Goal: Book appointment/travel/reservation

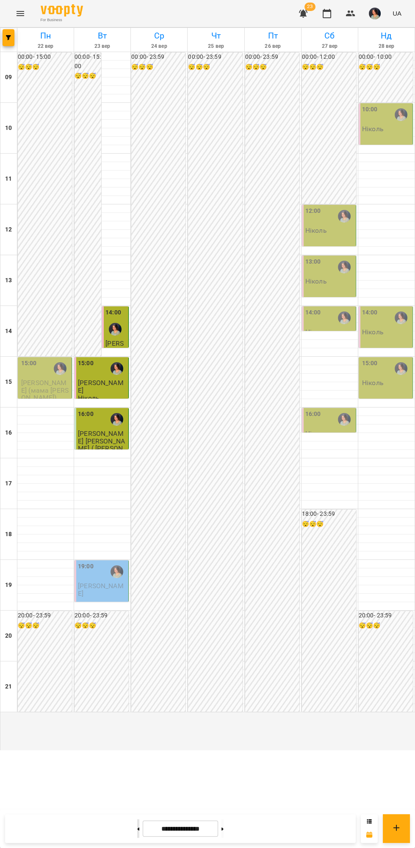
click at [137, 829] on icon at bounding box center [138, 828] width 2 height 3
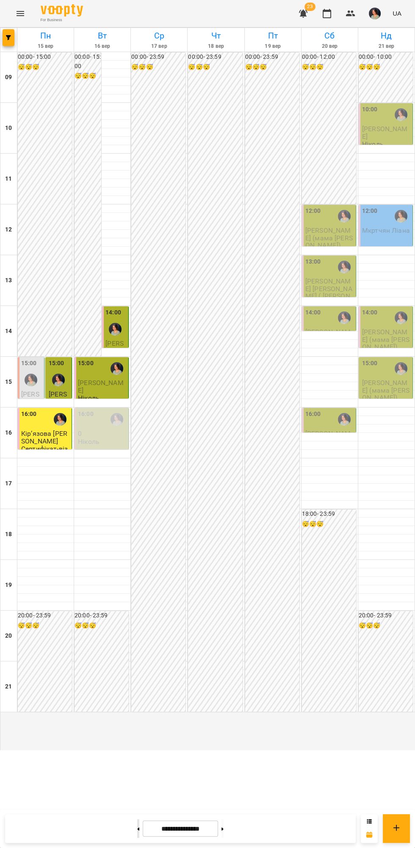
click at [137, 829] on icon at bounding box center [138, 828] width 2 height 3
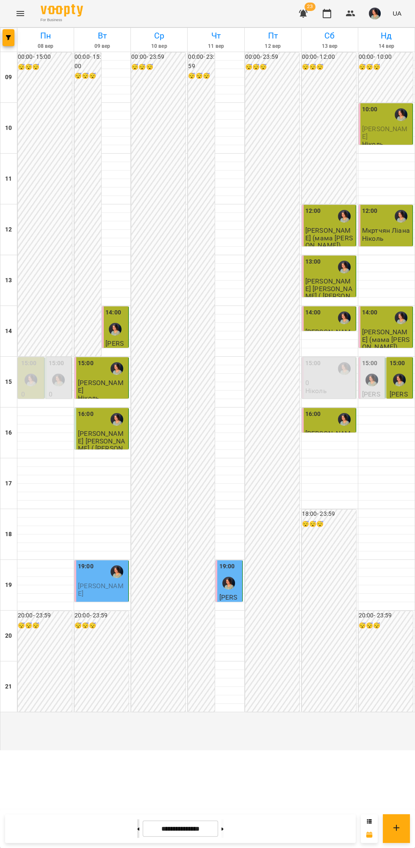
click at [137, 829] on icon at bounding box center [138, 828] width 2 height 3
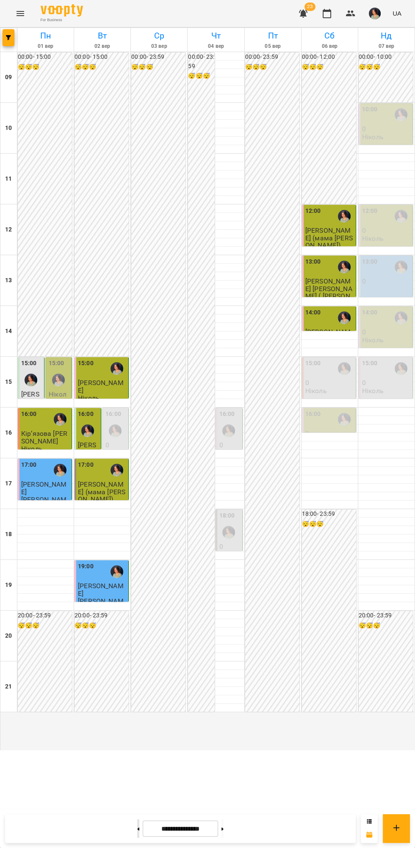
click at [137, 829] on icon at bounding box center [138, 828] width 2 height 3
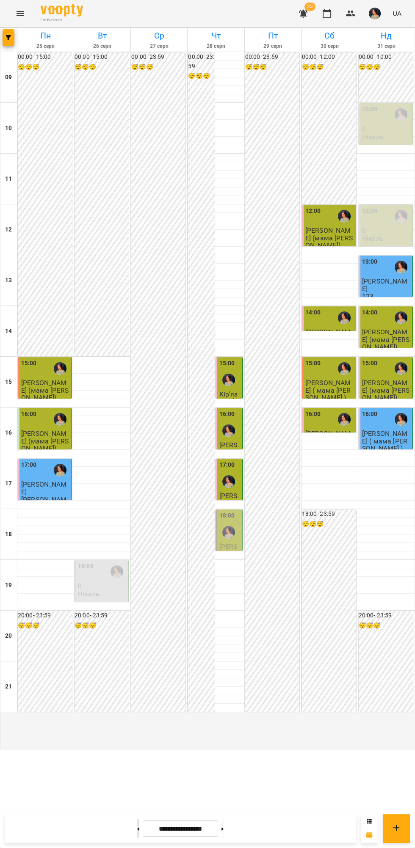
click at [137, 829] on button at bounding box center [138, 828] width 2 height 19
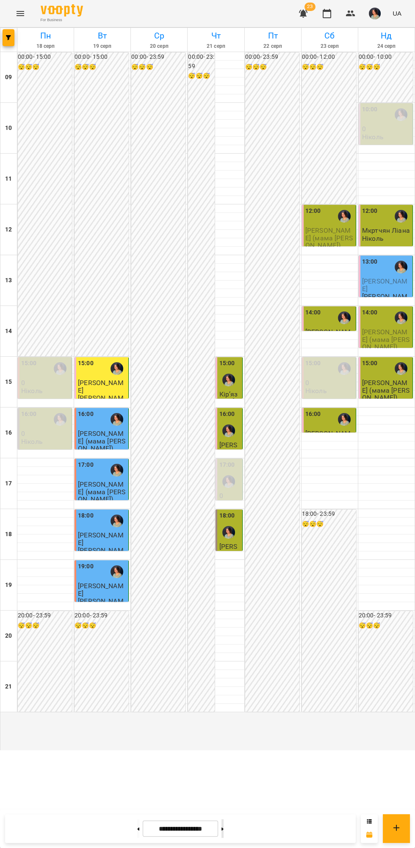
click at [223, 829] on icon at bounding box center [222, 828] width 2 height 3
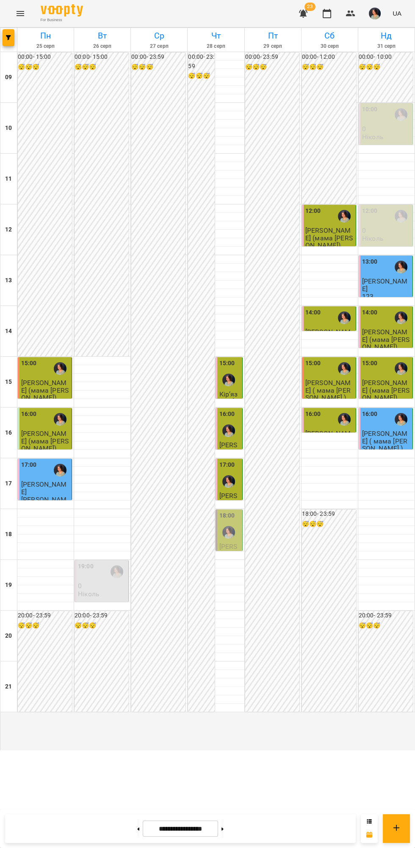
click at [236, 542] on div at bounding box center [228, 531] width 19 height 19
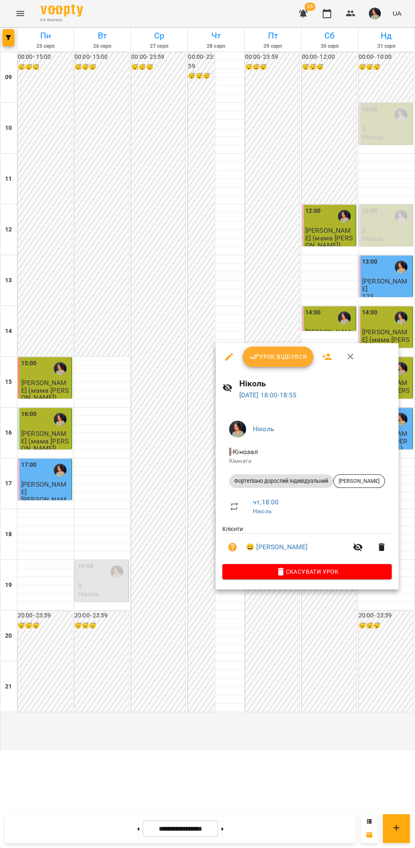
click at [247, 707] on div at bounding box center [207, 424] width 415 height 848
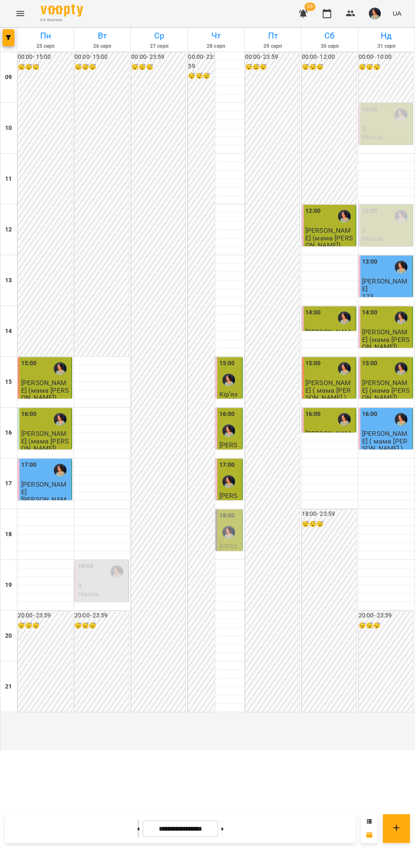
click at [137, 829] on icon at bounding box center [138, 828] width 2 height 3
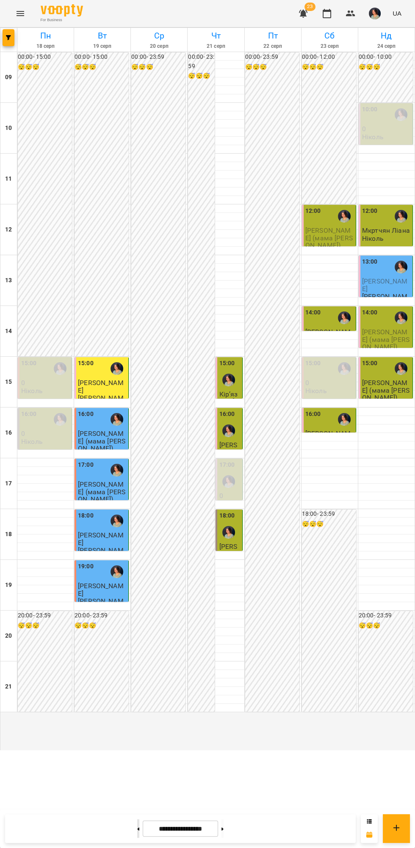
click at [137, 829] on icon at bounding box center [138, 828] width 2 height 3
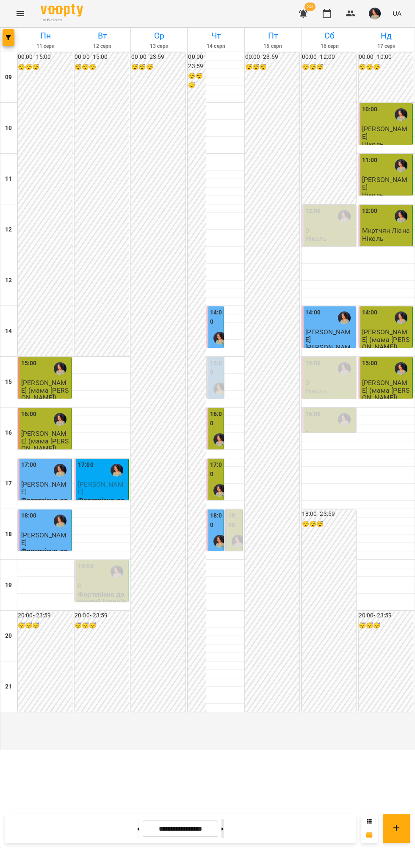
click at [223, 829] on icon at bounding box center [222, 828] width 2 height 3
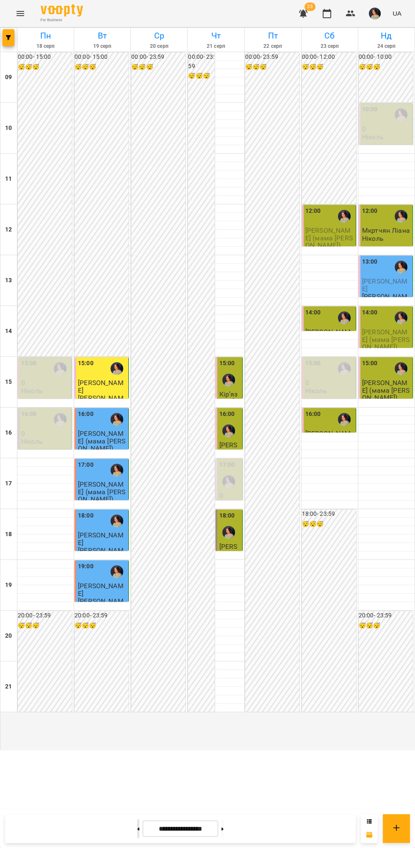
click at [137, 829] on icon at bounding box center [138, 828] width 2 height 3
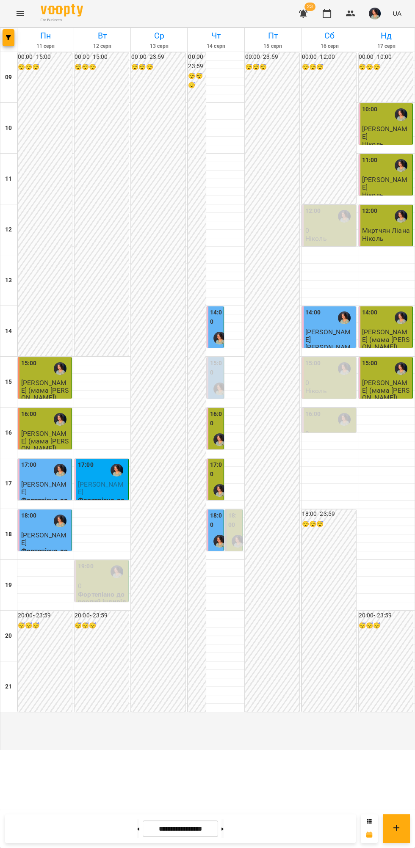
click at [219, 328] on div "14:00" at bounding box center [216, 318] width 12 height 20
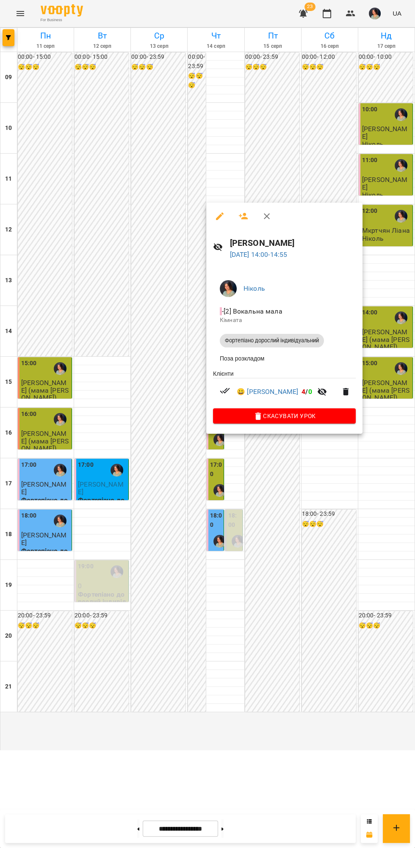
click at [281, 690] on div at bounding box center [207, 424] width 415 height 848
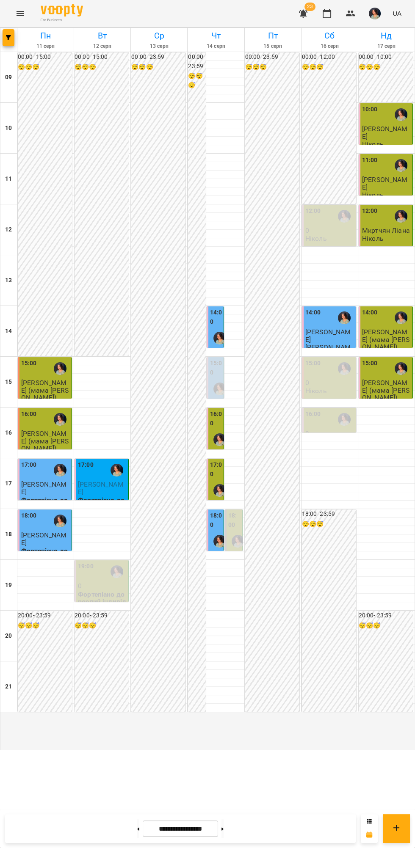
click at [216, 500] on div at bounding box center [219, 490] width 19 height 19
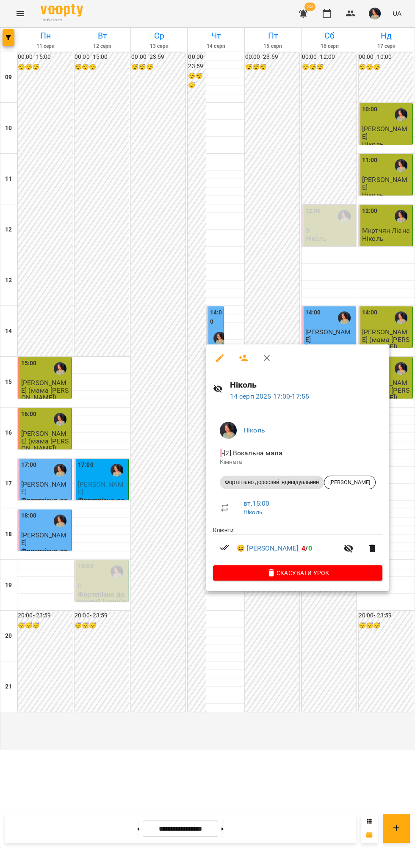
click at [249, 692] on div at bounding box center [207, 424] width 415 height 848
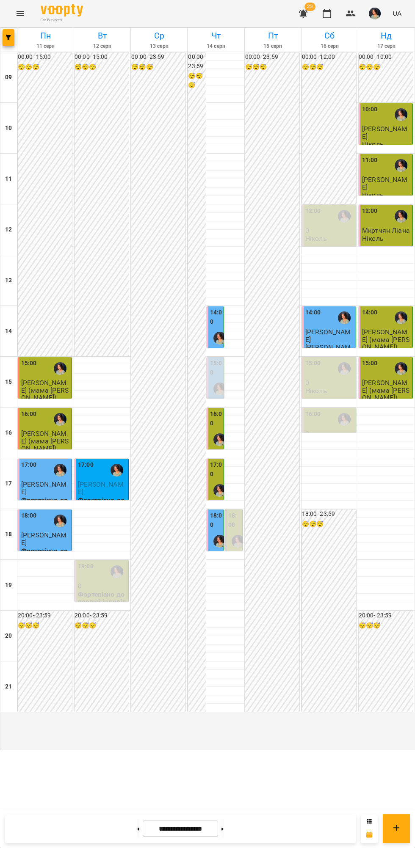
click at [214, 547] on img "Ніколь" at bounding box center [219, 541] width 13 height 13
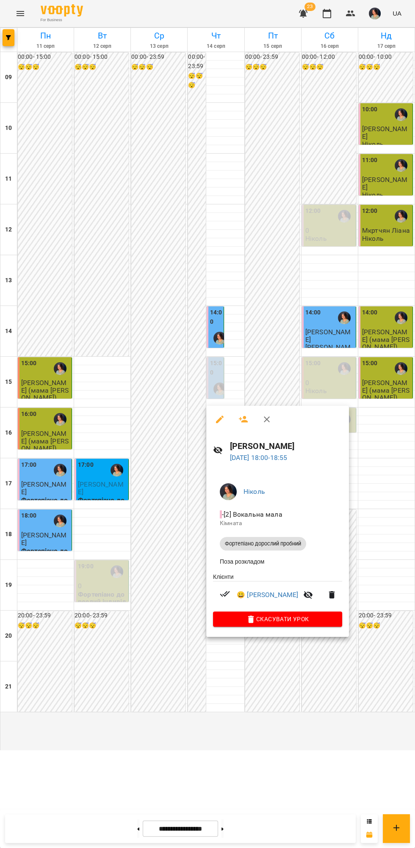
click at [285, 717] on div at bounding box center [207, 424] width 415 height 848
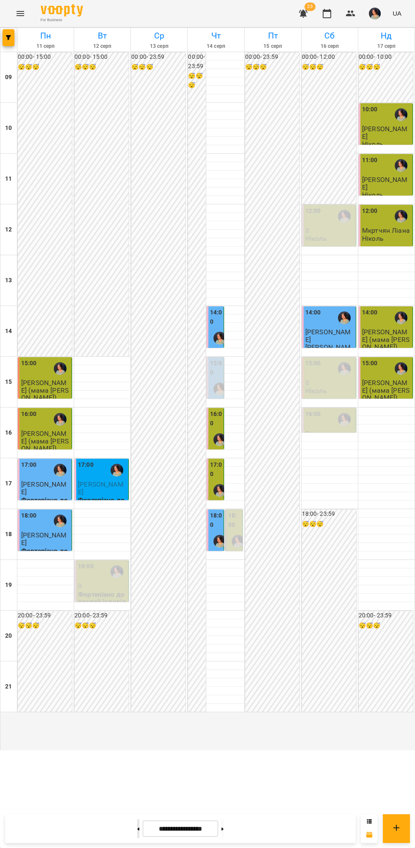
click at [137, 833] on button at bounding box center [138, 828] width 2 height 19
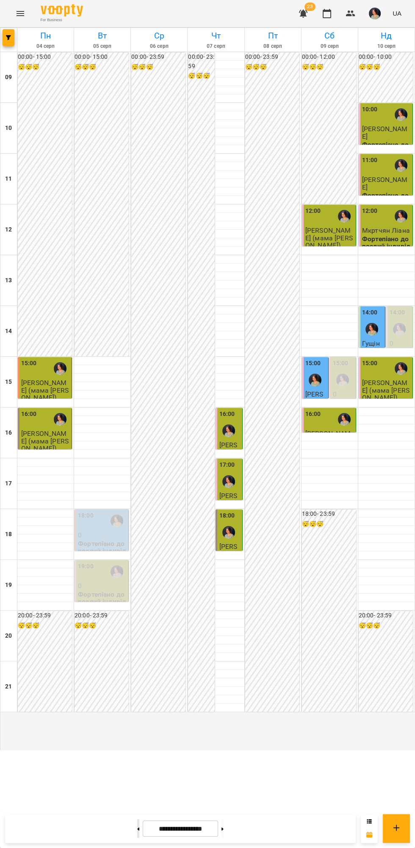
click at [137, 829] on icon at bounding box center [138, 828] width 2 height 3
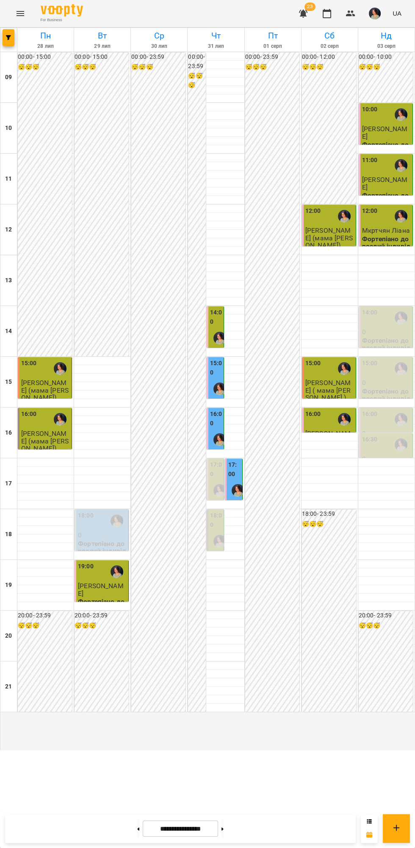
click at [239, 500] on div at bounding box center [237, 490] width 19 height 19
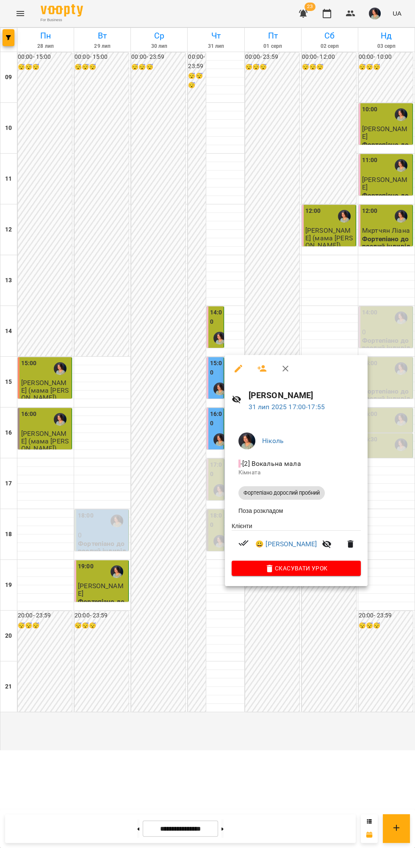
copy h6 "[PERSON_NAME]"
click at [131, 831] on div at bounding box center [207, 424] width 415 height 848
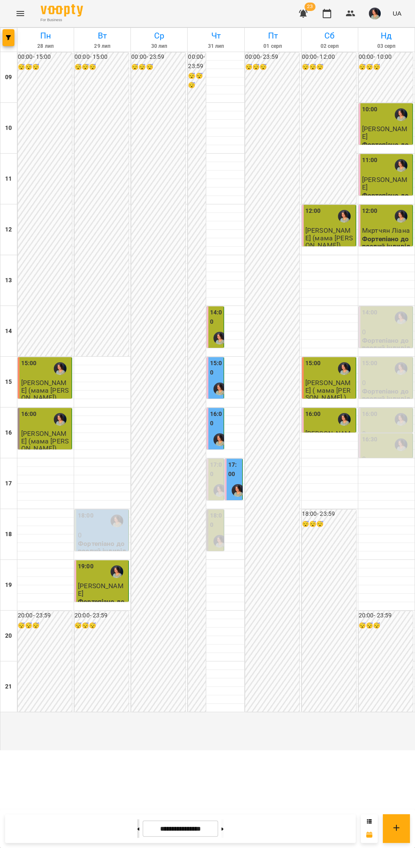
click at [137, 829] on icon at bounding box center [138, 828] width 2 height 3
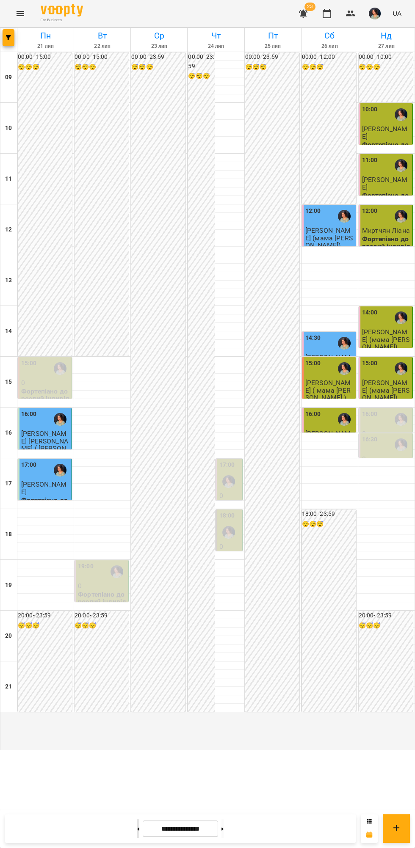
click at [137, 829] on icon at bounding box center [138, 828] width 2 height 3
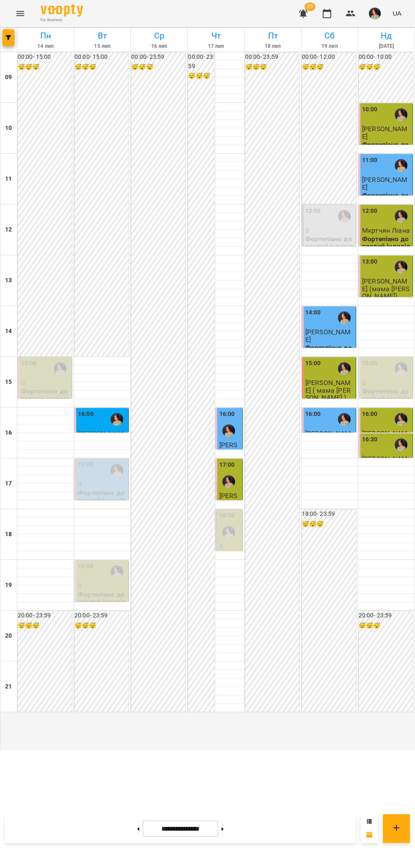
click at [102, 429] on div "16:00" at bounding box center [102, 418] width 49 height 19
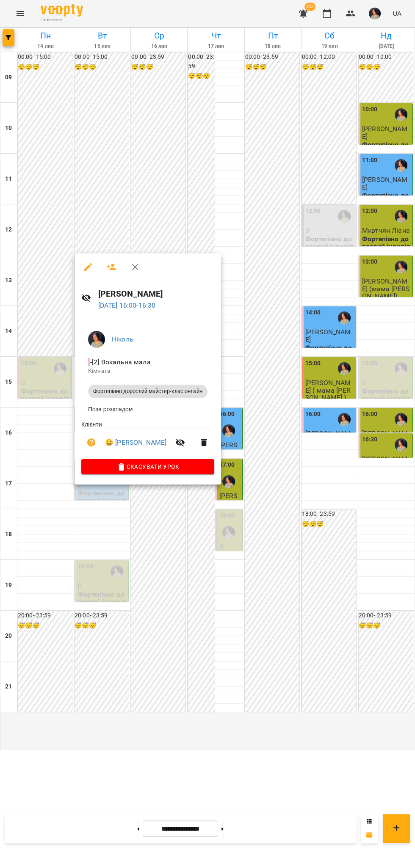
click at [298, 690] on div at bounding box center [207, 424] width 415 height 848
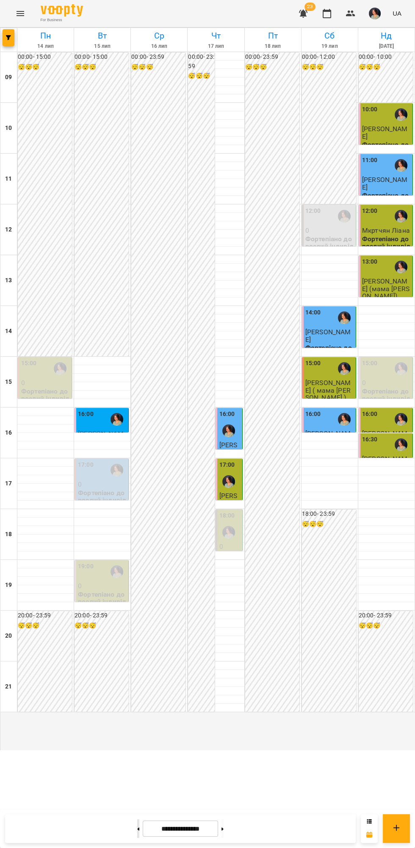
click at [137, 829] on icon at bounding box center [138, 828] width 2 height 3
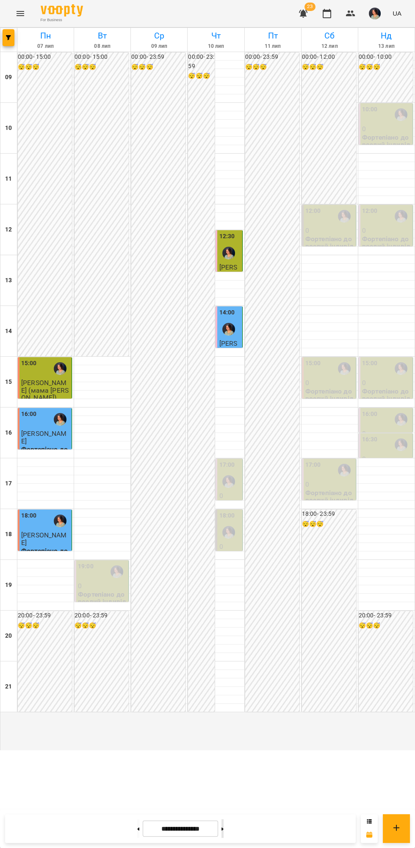
click at [223, 829] on icon at bounding box center [222, 828] width 2 height 3
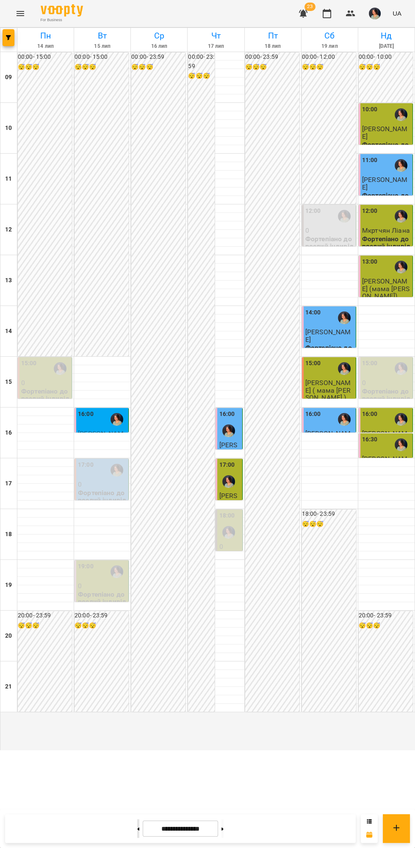
click at [137, 829] on icon at bounding box center [138, 828] width 2 height 3
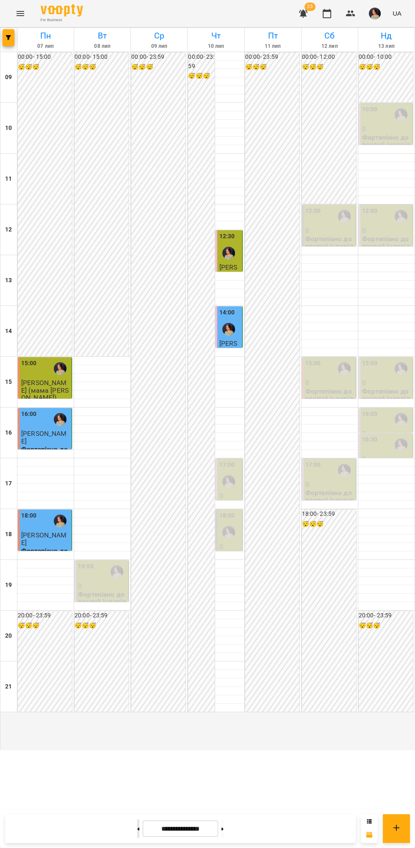
click at [137, 829] on icon at bounding box center [138, 828] width 2 height 3
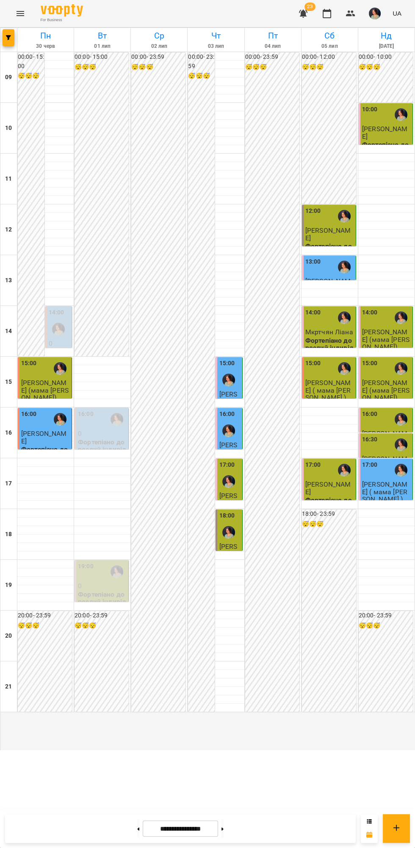
click at [334, 495] on span "[PERSON_NAME]" at bounding box center [328, 487] width 46 height 15
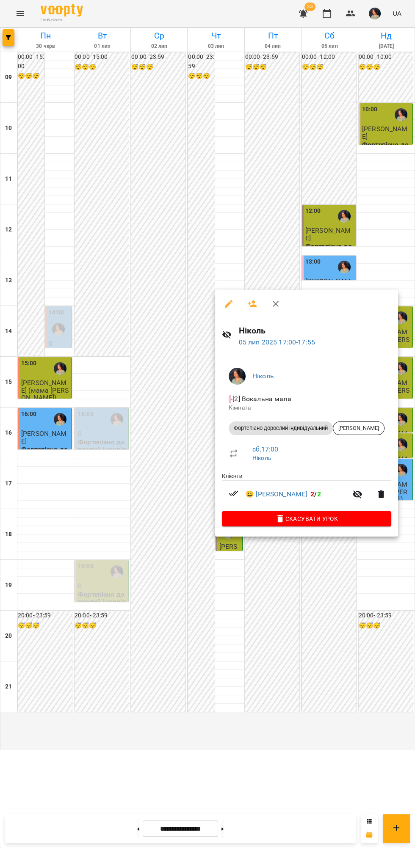
click at [348, 646] on div at bounding box center [207, 424] width 415 height 848
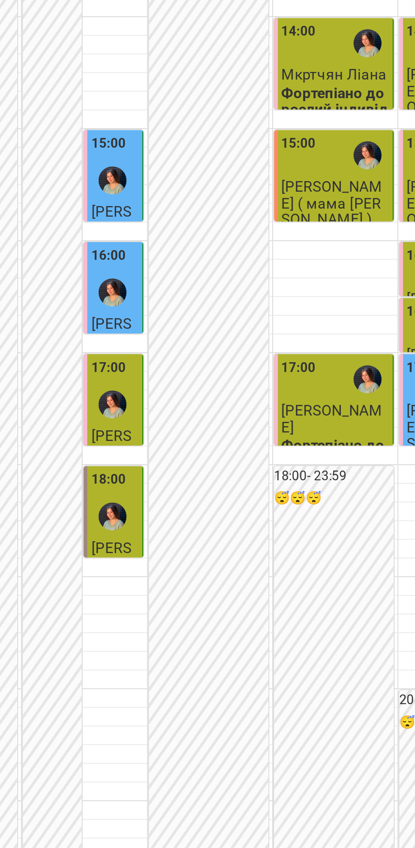
click at [317, 495] on span "[PERSON_NAME]" at bounding box center [328, 487] width 46 height 15
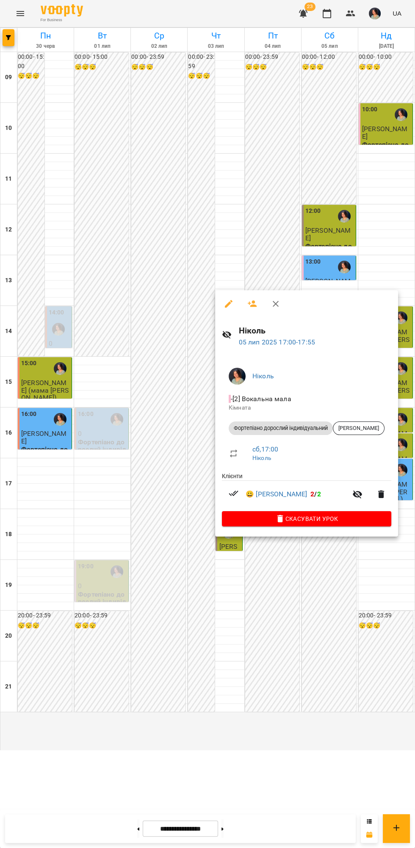
click at [342, 690] on div at bounding box center [207, 424] width 415 height 848
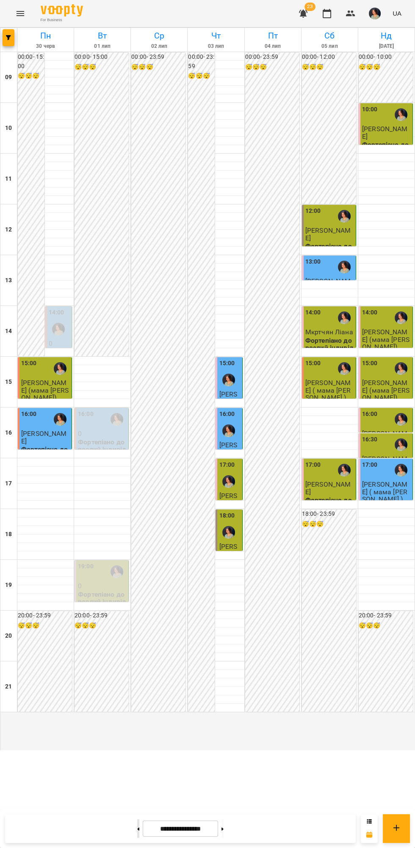
click at [137, 829] on icon at bounding box center [138, 828] width 2 height 3
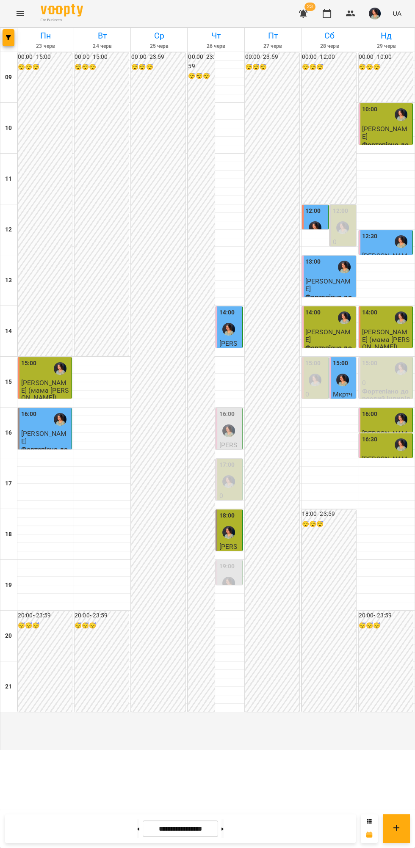
click at [229, 440] on div at bounding box center [228, 430] width 19 height 19
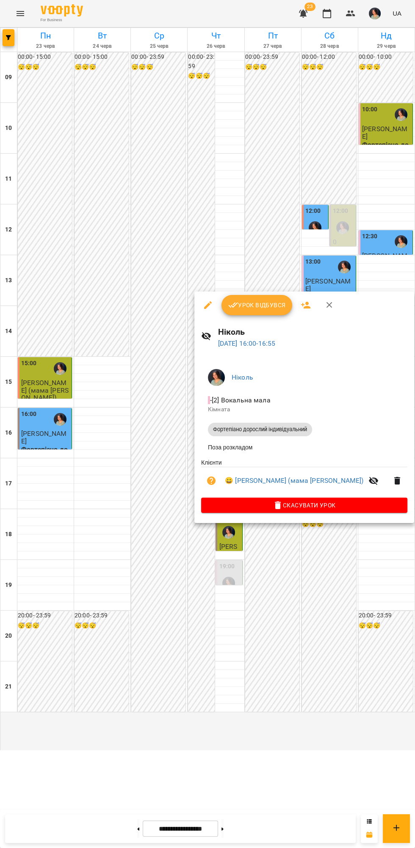
click at [283, 728] on div at bounding box center [207, 424] width 415 height 848
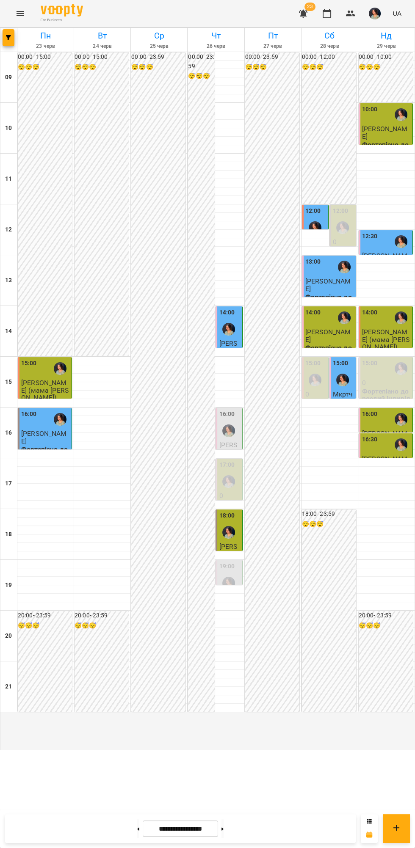
click at [336, 292] on span "[PERSON_NAME]" at bounding box center [328, 284] width 46 height 15
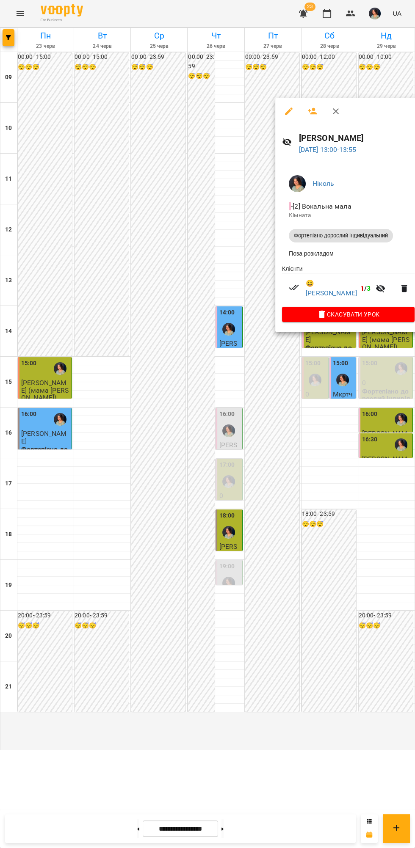
click at [353, 530] on div at bounding box center [207, 424] width 415 height 848
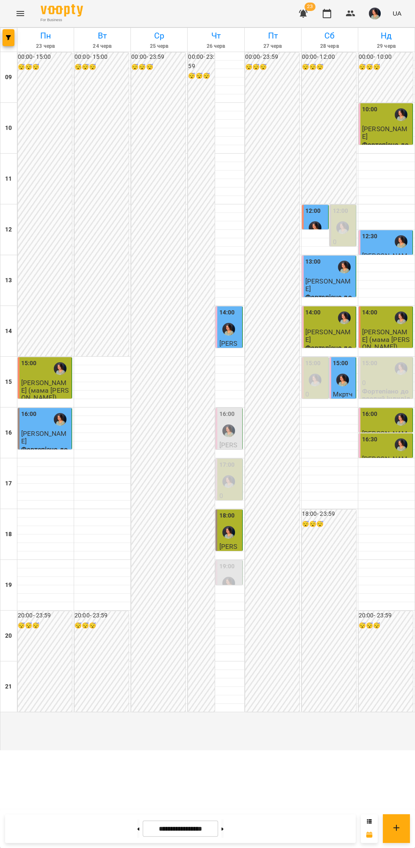
click at [382, 251] on div "12:30" at bounding box center [386, 241] width 49 height 19
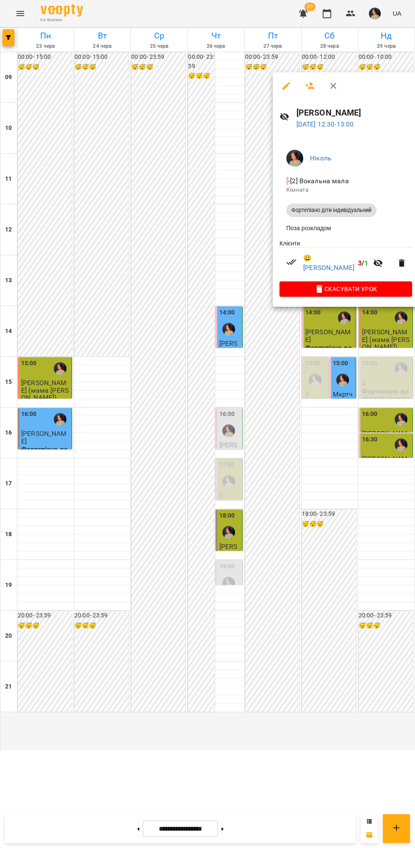
click at [343, 523] on div at bounding box center [207, 424] width 415 height 848
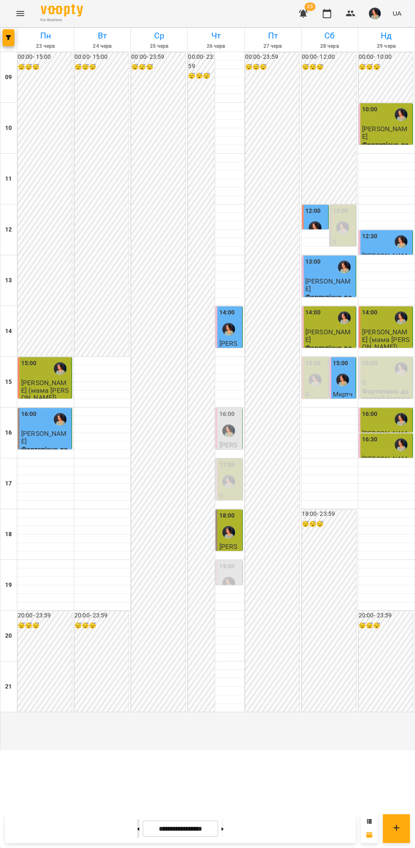
click at [137, 829] on icon at bounding box center [138, 828] width 2 height 3
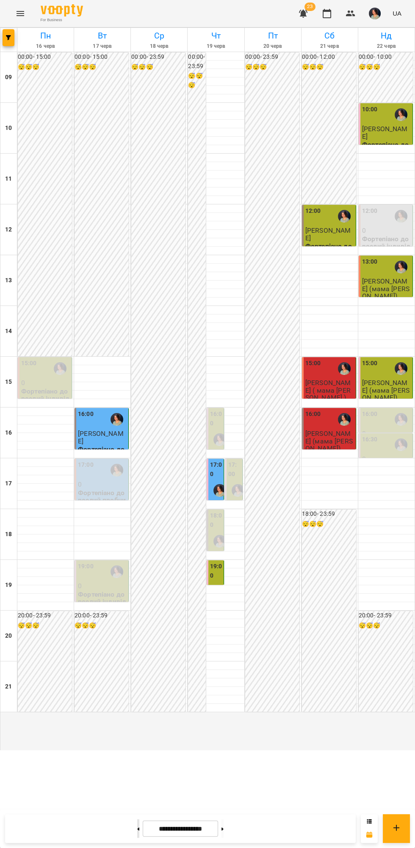
click at [137, 829] on icon at bounding box center [138, 828] width 2 height 3
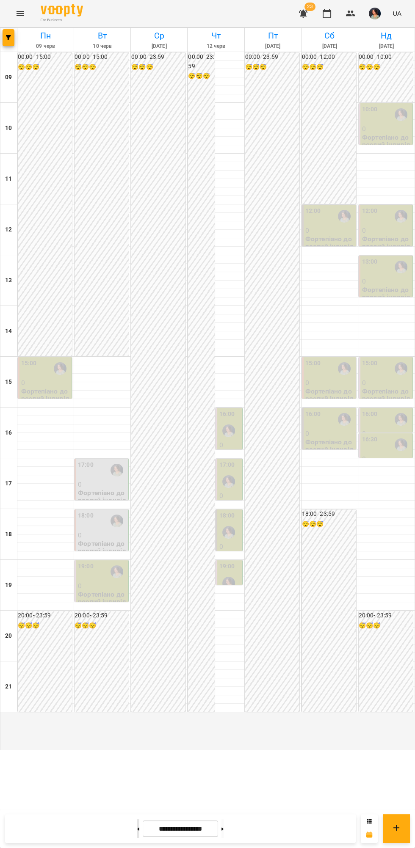
click at [137, 829] on icon at bounding box center [138, 828] width 2 height 3
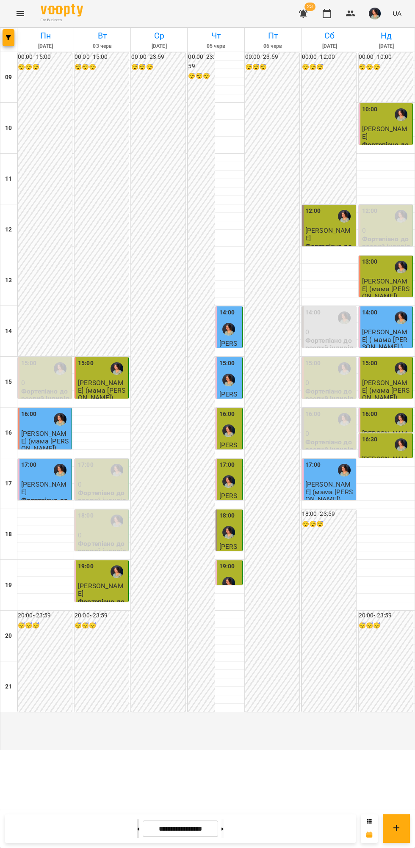
click at [137, 833] on button at bounding box center [138, 828] width 2 height 19
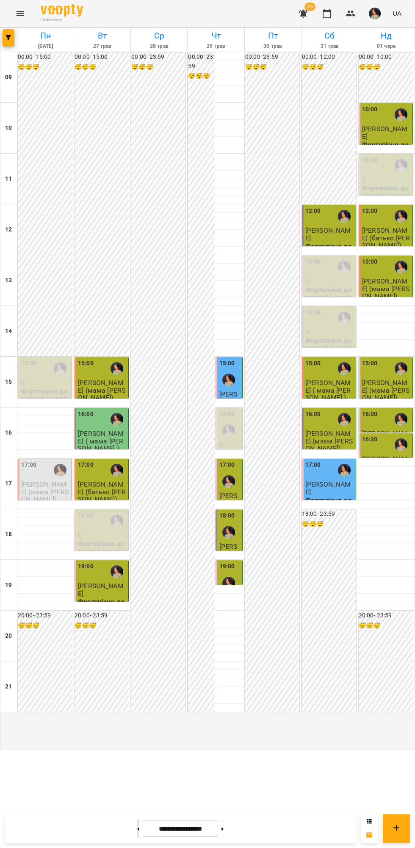
click at [137, 831] on button at bounding box center [138, 828] width 2 height 19
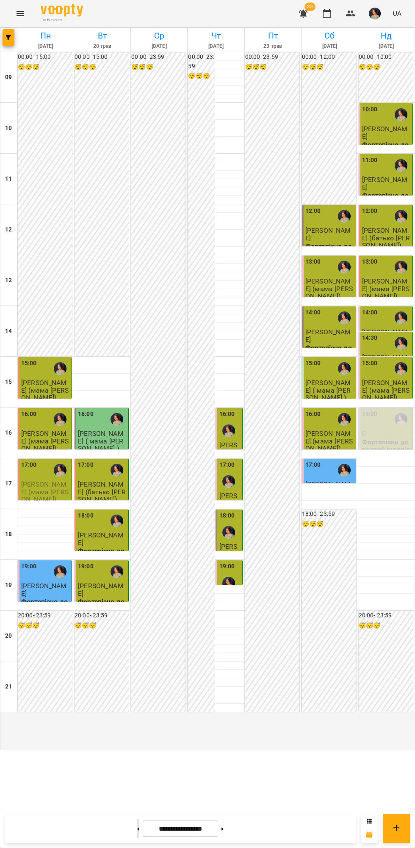
click at [137, 829] on icon at bounding box center [138, 828] width 2 height 3
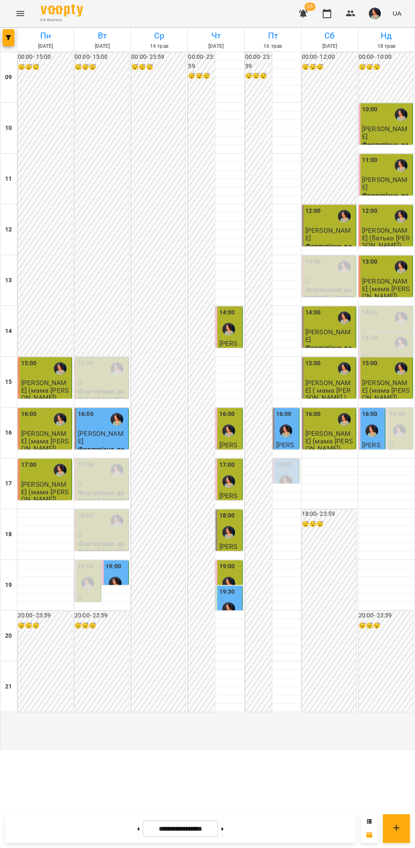
click at [232, 599] on div "19:30" at bounding box center [227, 592] width 16 height 11
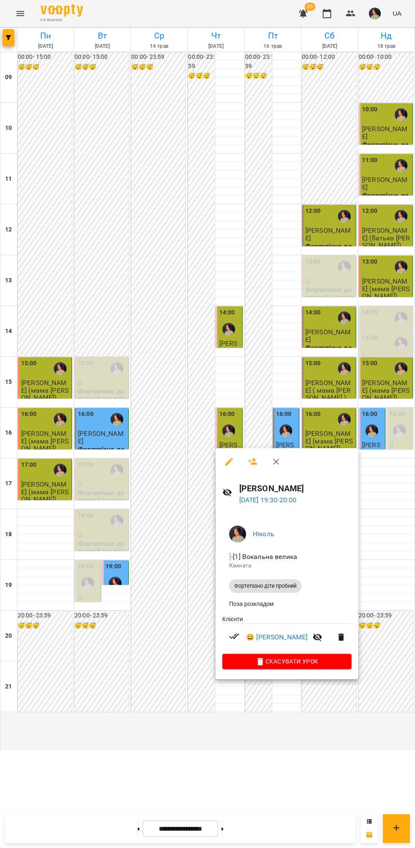
click at [239, 736] on div at bounding box center [207, 424] width 415 height 848
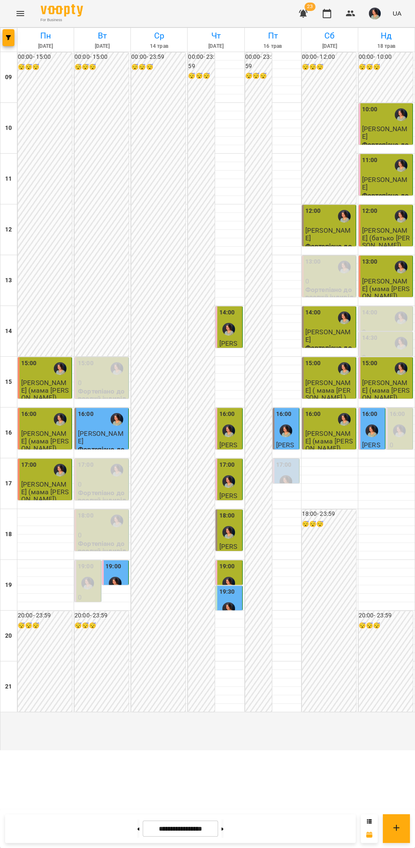
click at [230, 571] on label "19:00" at bounding box center [227, 566] width 16 height 9
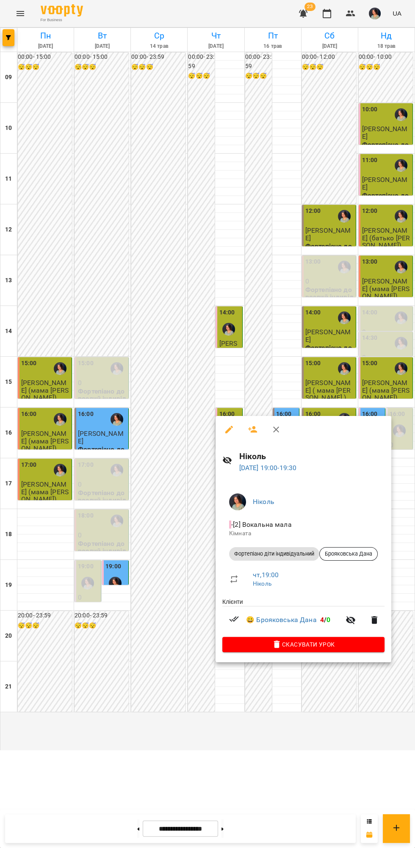
click at [235, 733] on div at bounding box center [207, 424] width 415 height 848
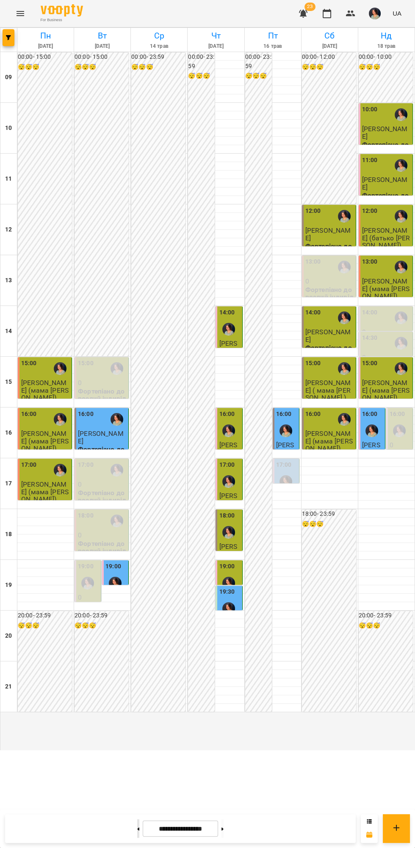
click at [137, 834] on button at bounding box center [138, 828] width 2 height 19
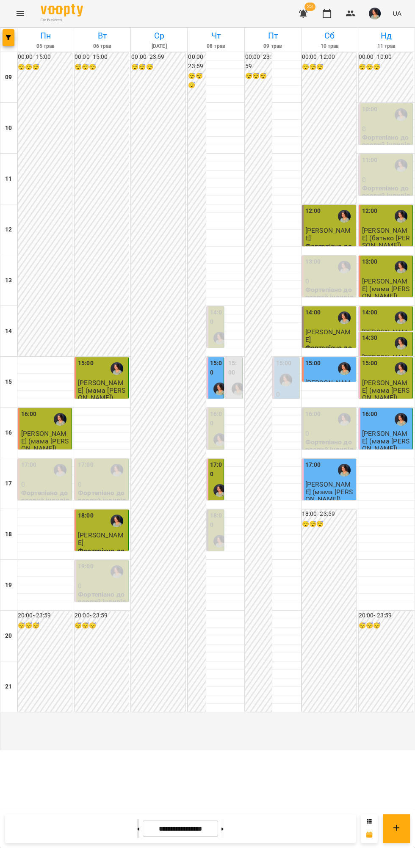
click at [137, 829] on icon at bounding box center [138, 828] width 2 height 3
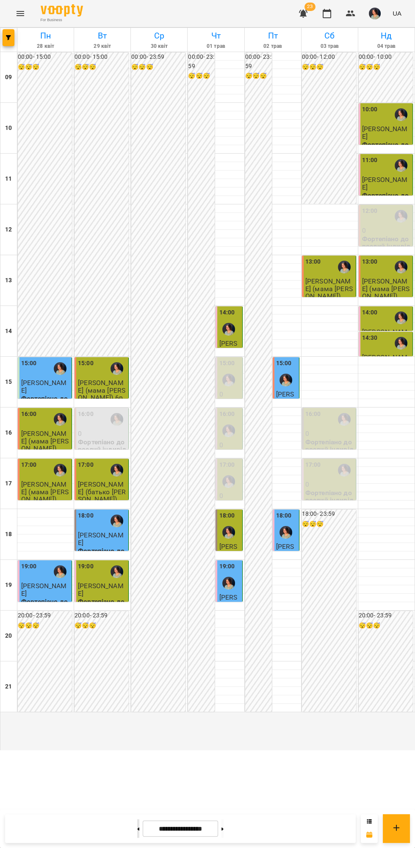
click at [137, 829] on icon at bounding box center [138, 828] width 2 height 3
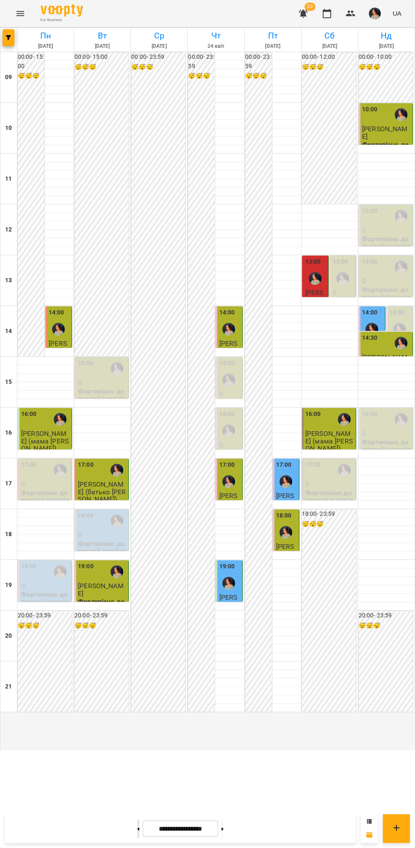
click at [137, 829] on button at bounding box center [138, 828] width 2 height 19
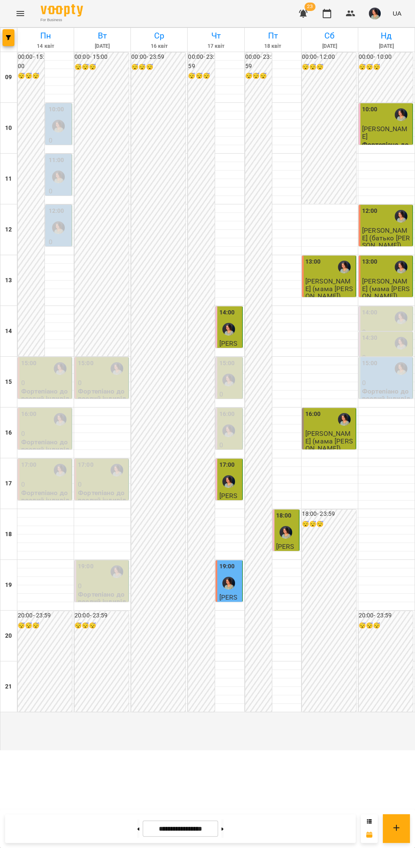
click at [286, 539] on img "Ніколь" at bounding box center [285, 532] width 13 height 13
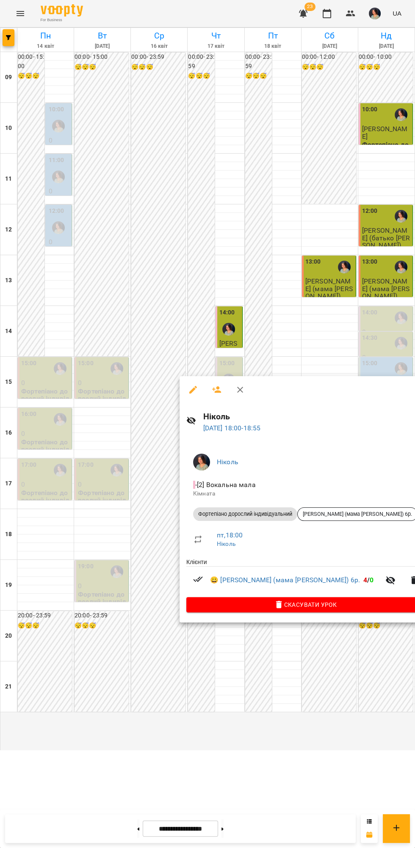
click at [290, 729] on div at bounding box center [207, 424] width 415 height 848
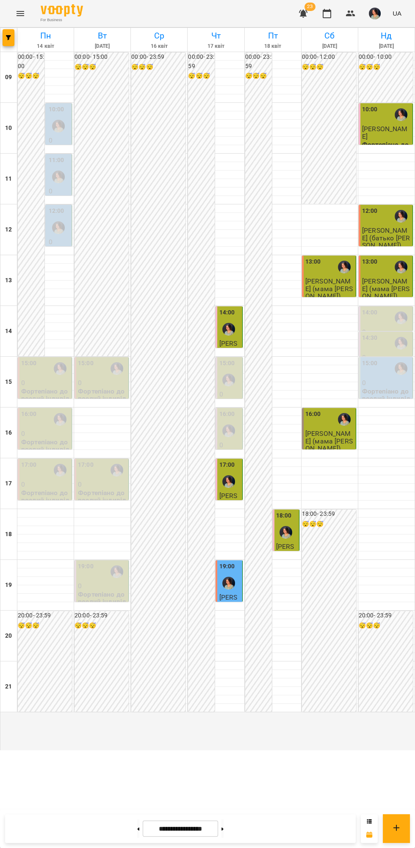
click at [293, 542] on div at bounding box center [285, 531] width 19 height 19
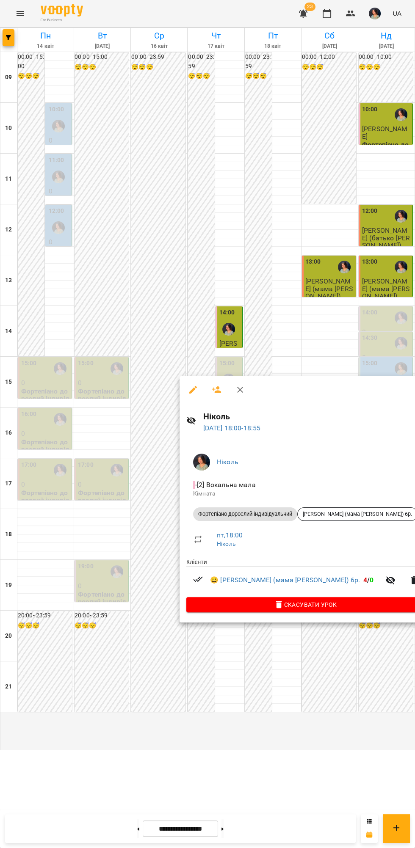
click at [281, 725] on div at bounding box center [207, 424] width 415 height 848
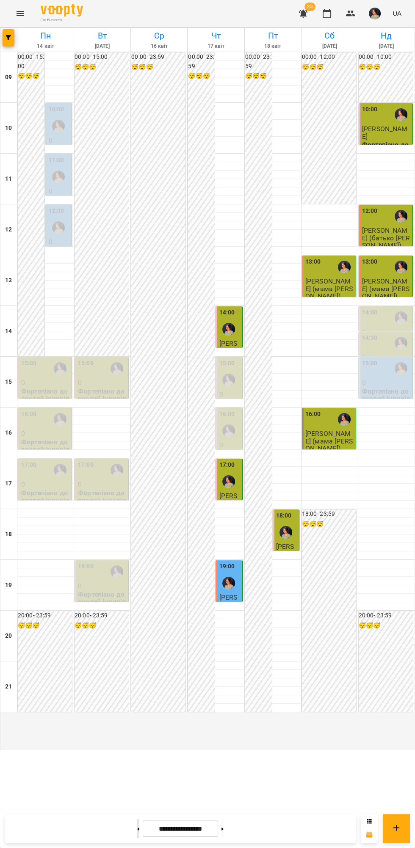
click at [137, 829] on icon at bounding box center [138, 828] width 2 height 3
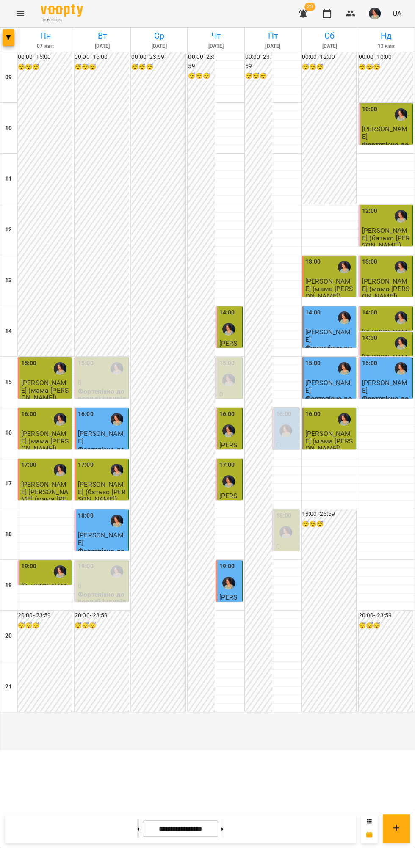
click at [137, 829] on icon at bounding box center [138, 828] width 2 height 3
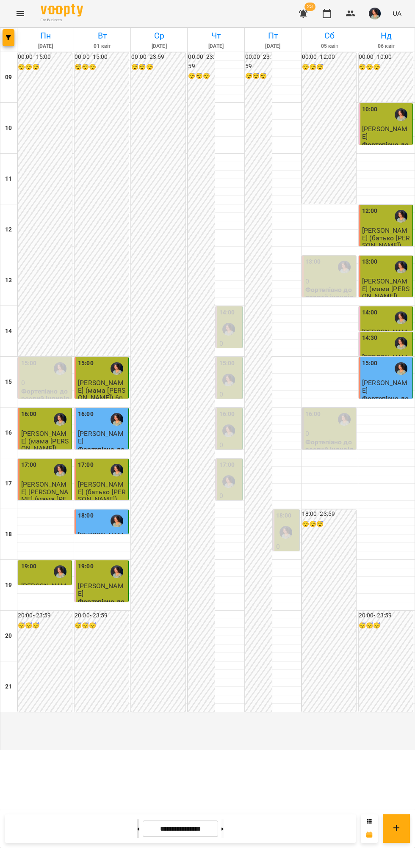
click at [137, 829] on icon at bounding box center [138, 828] width 2 height 3
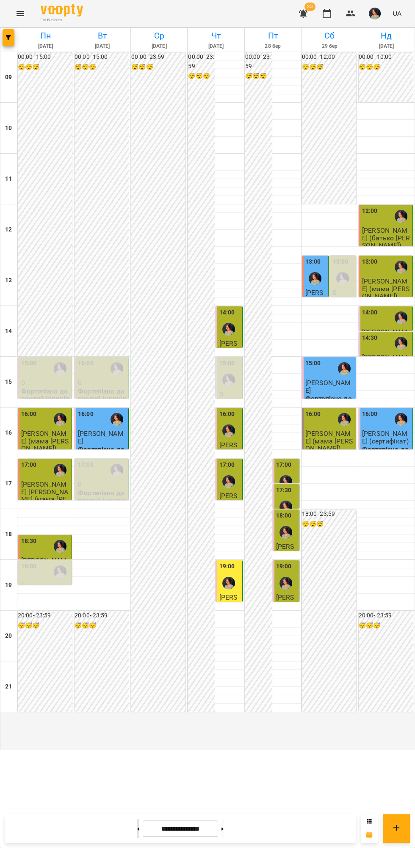
click at [137, 829] on icon at bounding box center [138, 828] width 2 height 3
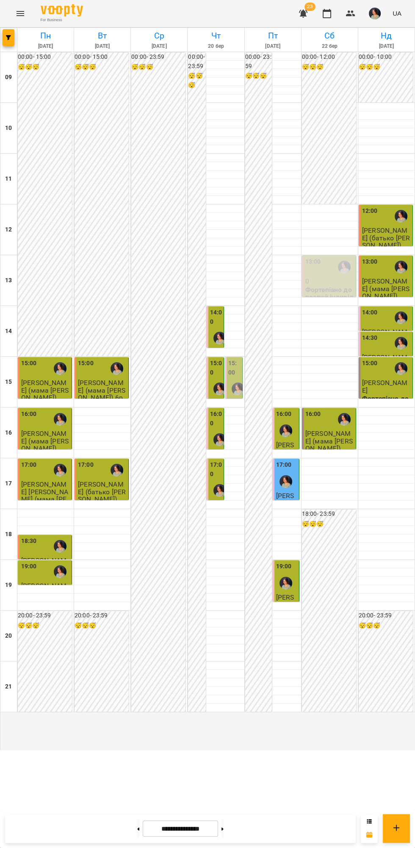
click at [46, 556] on div "18:30" at bounding box center [45, 545] width 49 height 19
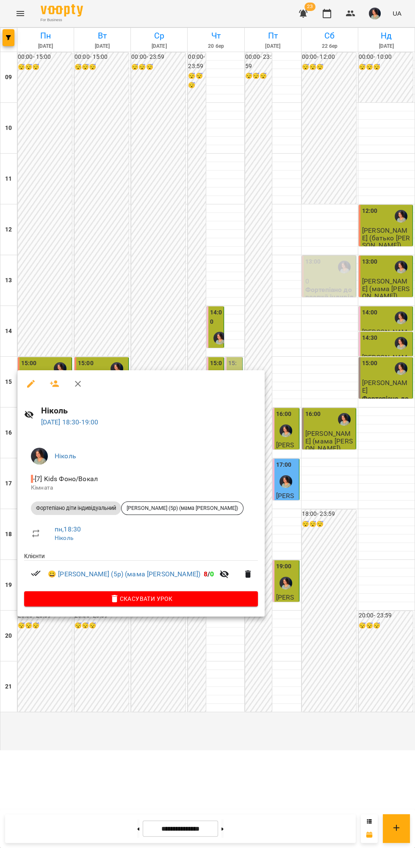
click at [234, 716] on div at bounding box center [207, 424] width 415 height 848
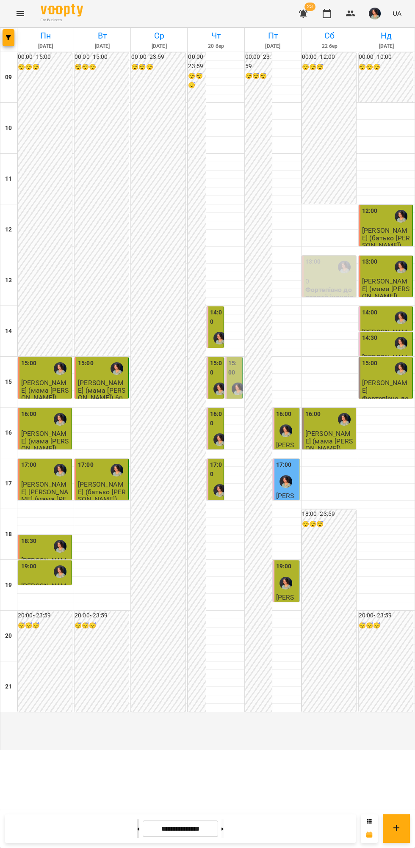
click at [137, 829] on icon at bounding box center [138, 828] width 2 height 3
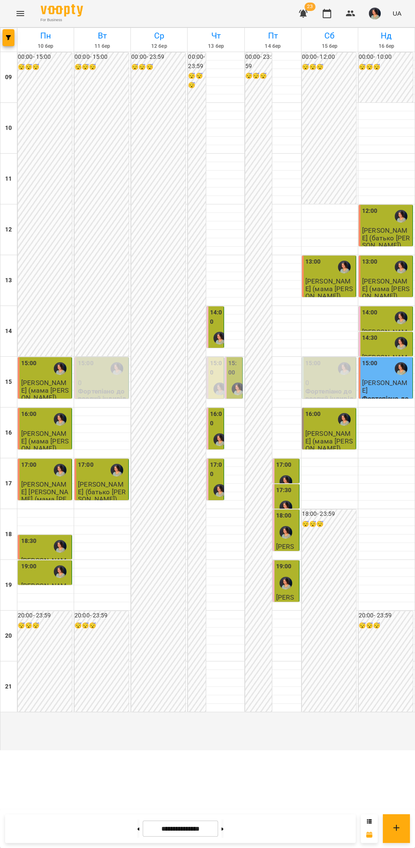
click at [218, 497] on img "Ніколь" at bounding box center [219, 490] width 13 height 13
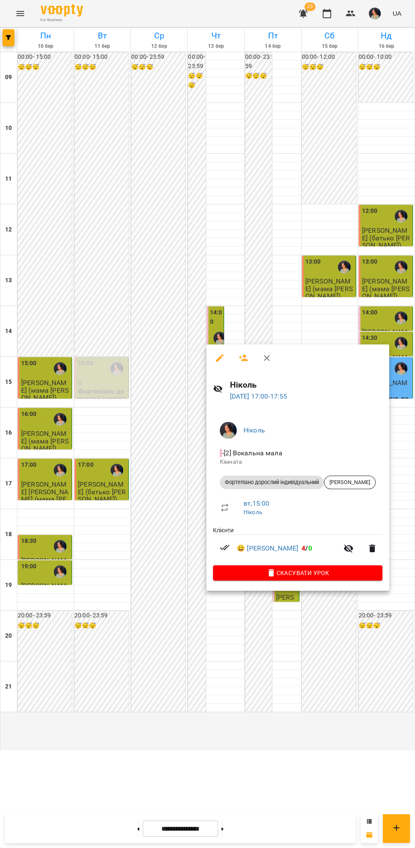
click at [242, 694] on div at bounding box center [207, 424] width 415 height 848
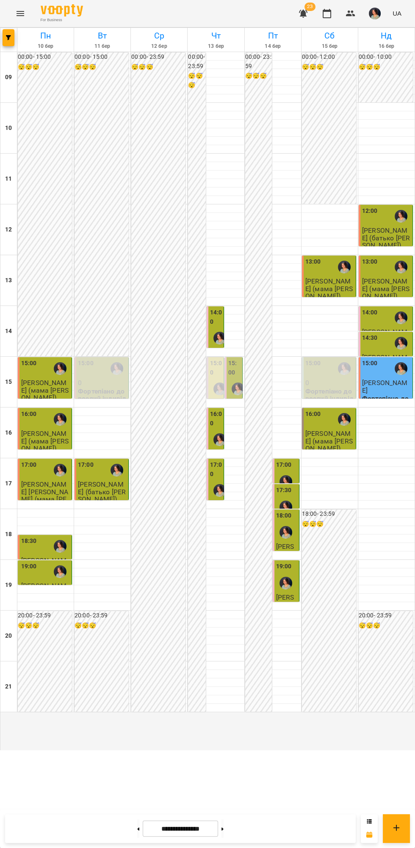
click at [214, 428] on label "16:00" at bounding box center [216, 418] width 12 height 18
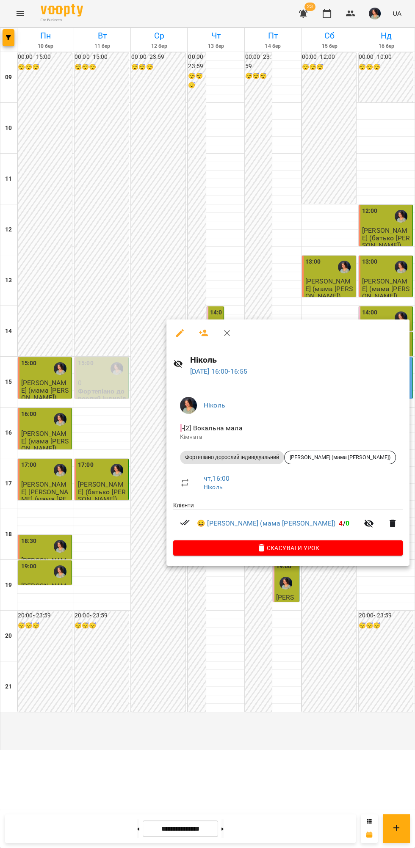
click at [261, 673] on div at bounding box center [207, 424] width 415 height 848
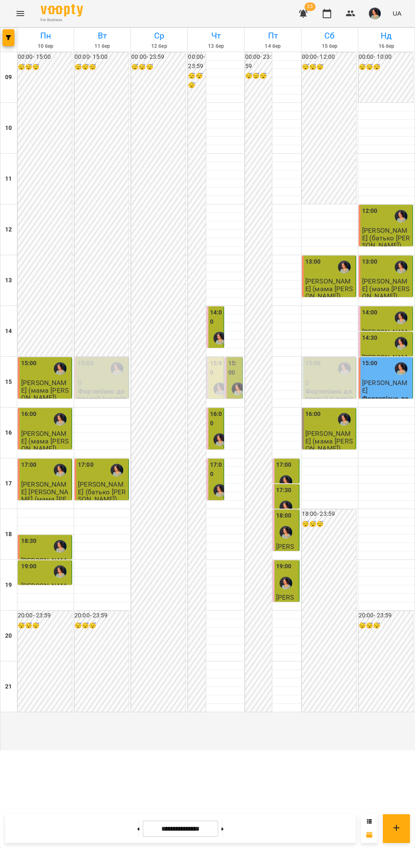
click at [232, 398] on div at bounding box center [237, 388] width 19 height 19
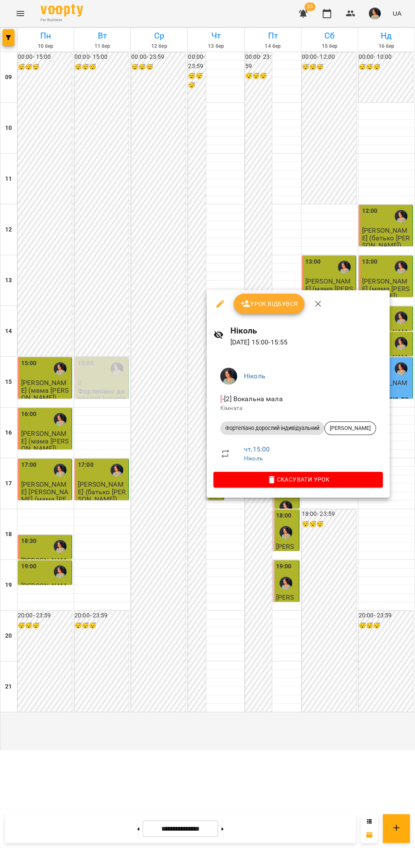
click at [249, 683] on div at bounding box center [207, 424] width 415 height 848
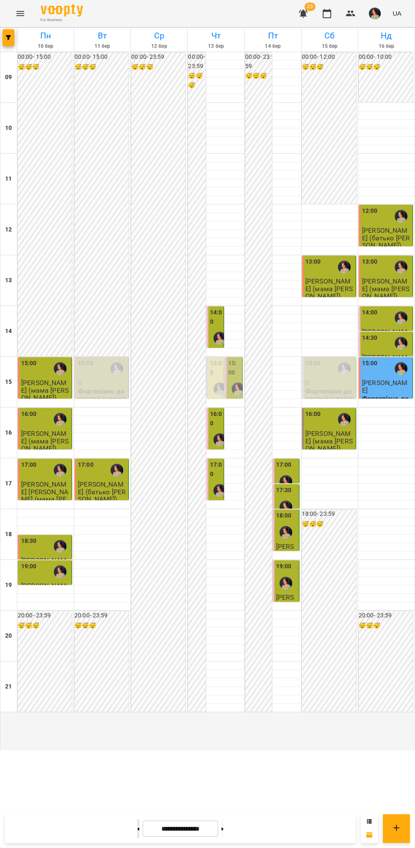
click at [137, 829] on icon at bounding box center [138, 828] width 2 height 3
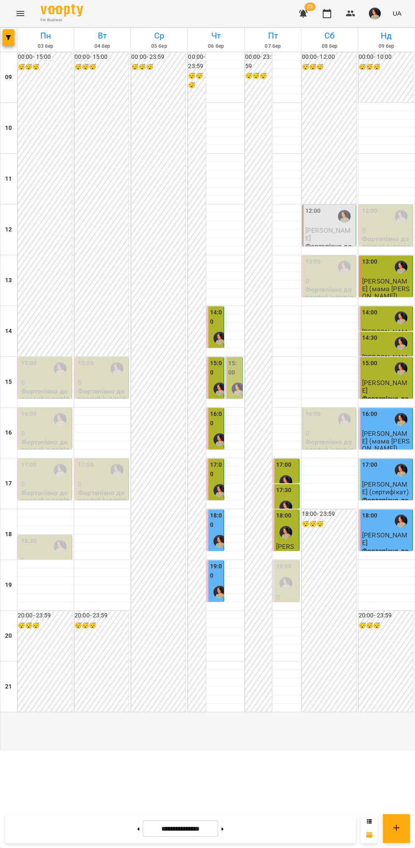
click at [220, 326] on label "14:00" at bounding box center [216, 317] width 12 height 18
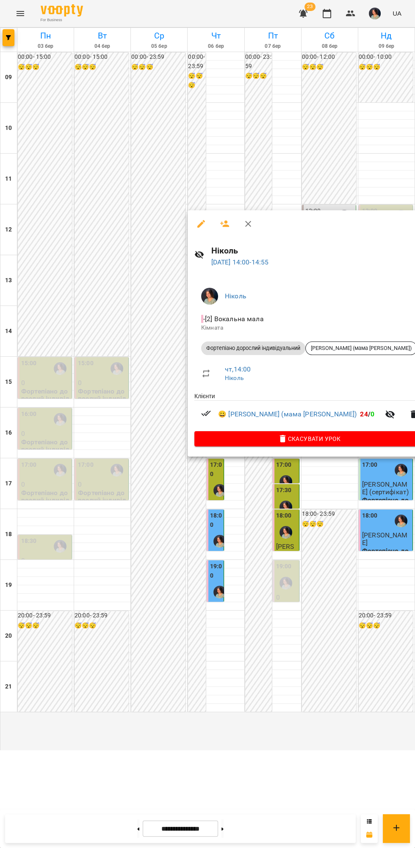
click at [251, 519] on div at bounding box center [207, 424] width 415 height 848
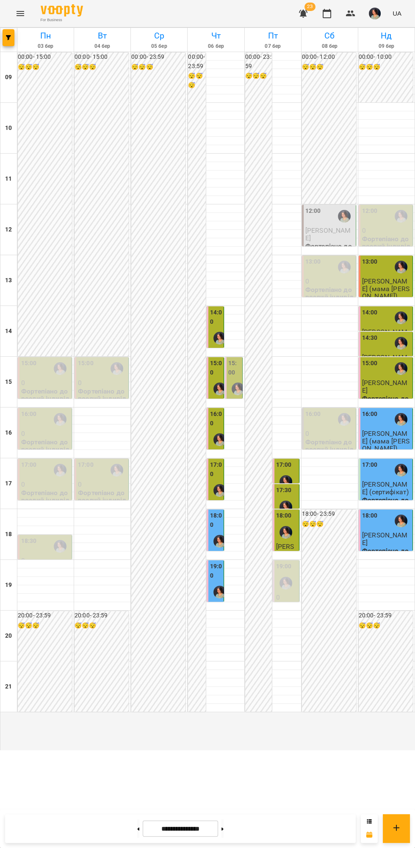
click at [217, 377] on label "15:00" at bounding box center [216, 368] width 12 height 18
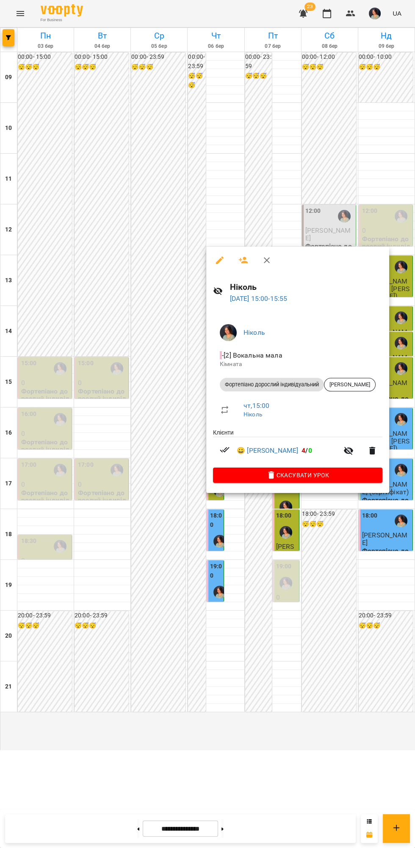
click at [266, 554] on div at bounding box center [207, 424] width 415 height 848
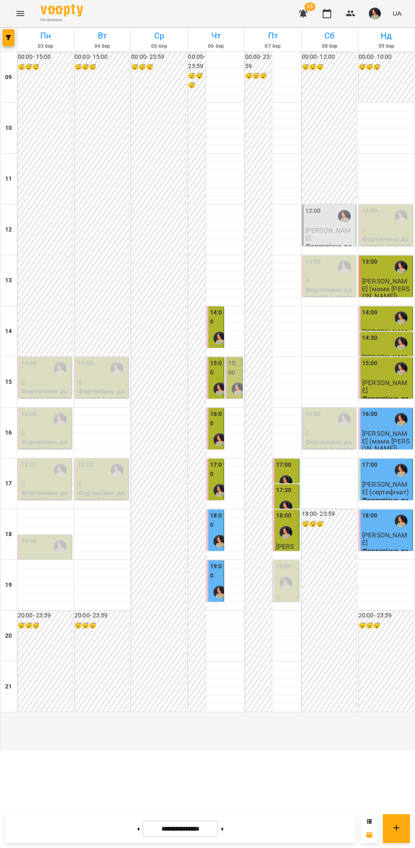
click at [217, 500] on div at bounding box center [219, 490] width 19 height 19
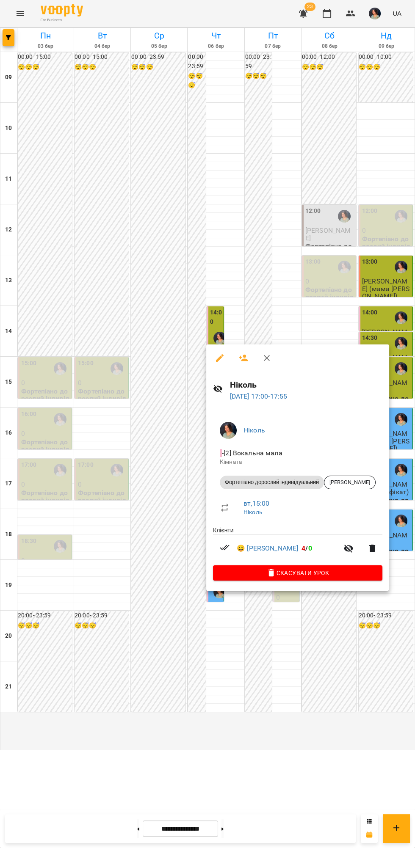
click at [261, 720] on div at bounding box center [207, 424] width 415 height 848
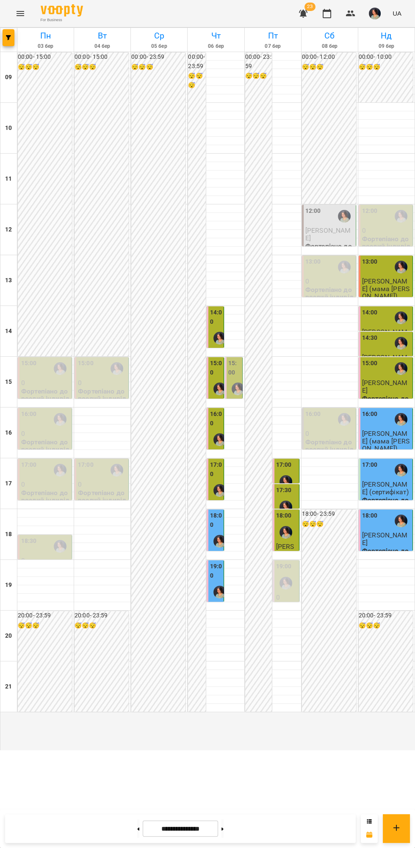
click at [218, 547] on img "Ніколь" at bounding box center [219, 541] width 13 height 13
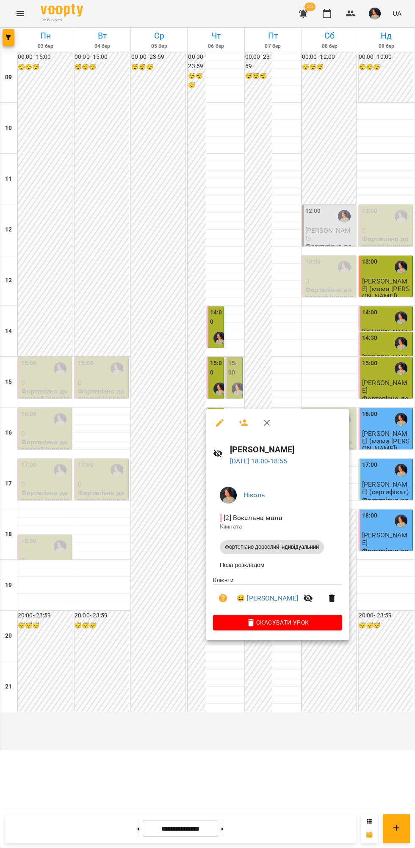
click at [253, 728] on div at bounding box center [207, 424] width 415 height 848
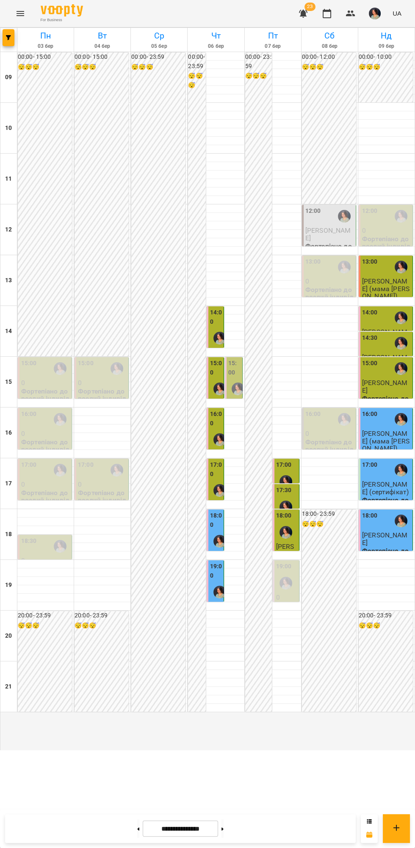
click at [222, 598] on img "Ніколь" at bounding box center [219, 591] width 13 height 13
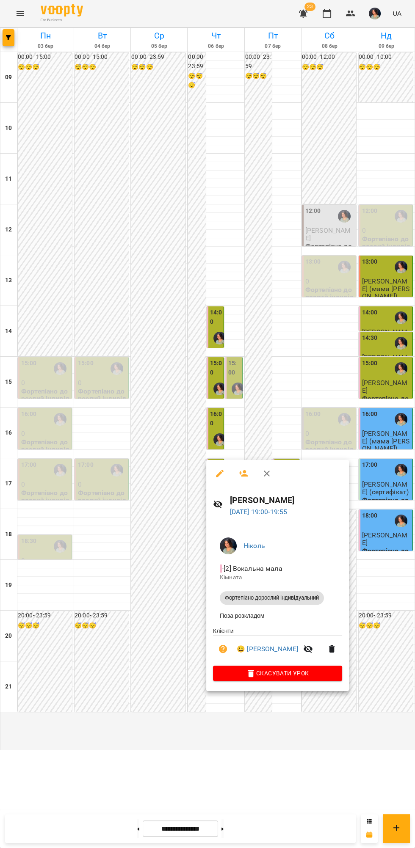
click at [243, 749] on div at bounding box center [207, 424] width 415 height 848
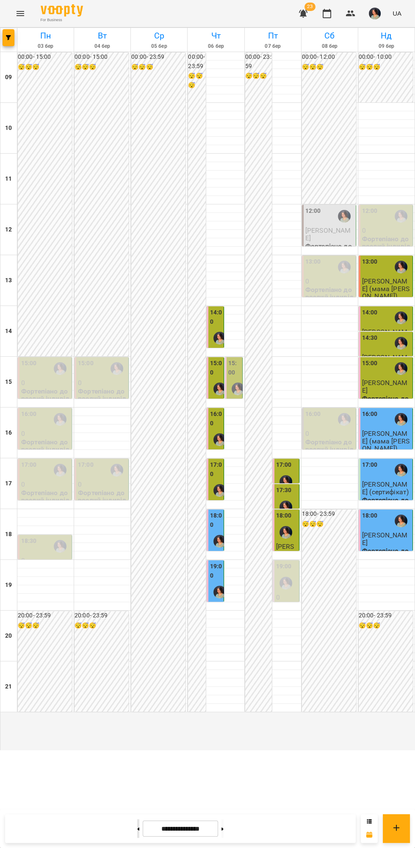
click at [137, 829] on icon at bounding box center [138, 828] width 2 height 3
type input "**********"
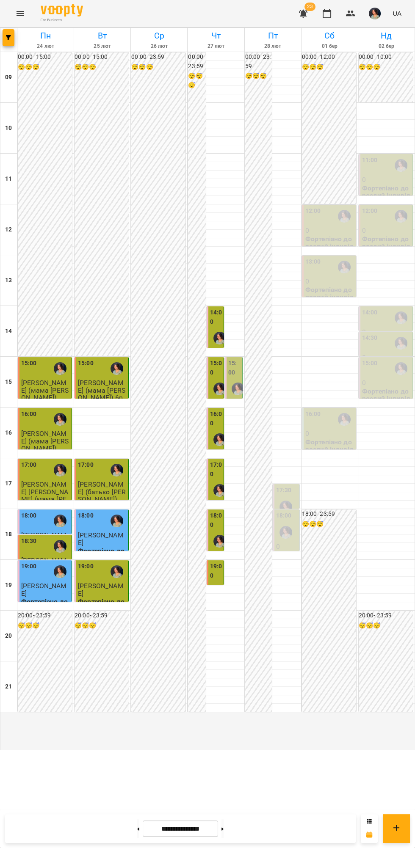
click at [98, 530] on div "18:00" at bounding box center [102, 520] width 49 height 19
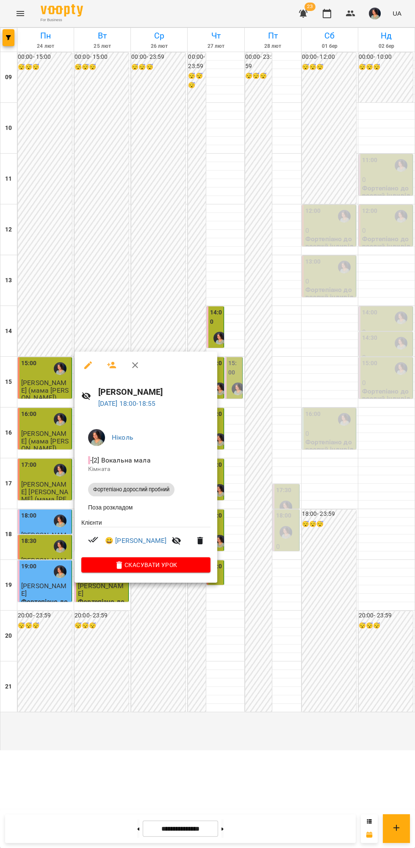
click at [140, 386] on h6 "[PERSON_NAME]" at bounding box center [154, 391] width 112 height 13
click at [138, 544] on link "😀 [PERSON_NAME]" at bounding box center [135, 541] width 61 height 10
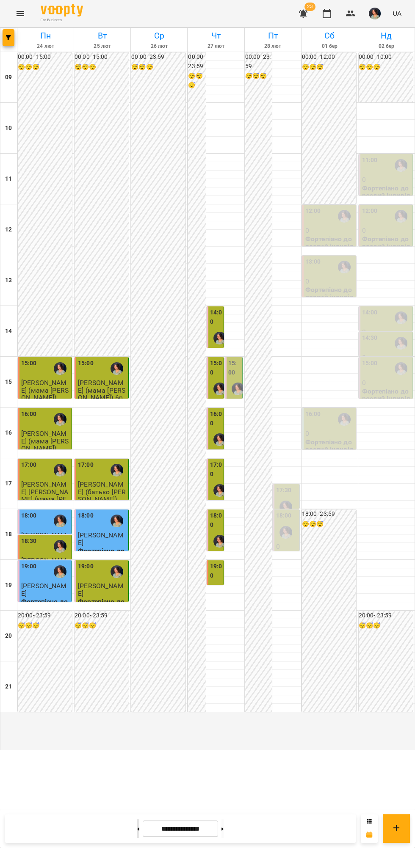
click at [137, 829] on icon at bounding box center [138, 828] width 2 height 3
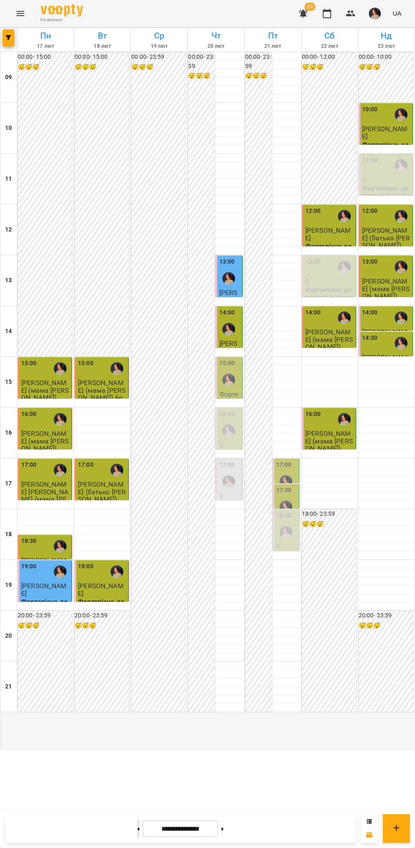
click at [137, 829] on icon at bounding box center [138, 828] width 2 height 3
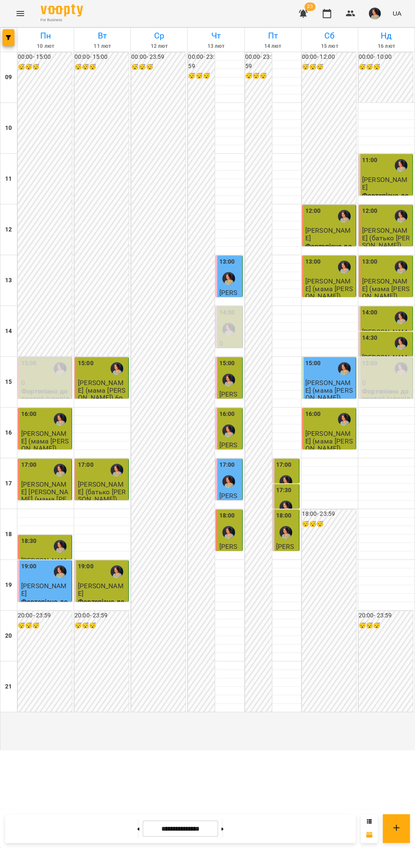
click at [231, 539] on img "Ніколь" at bounding box center [228, 532] width 13 height 13
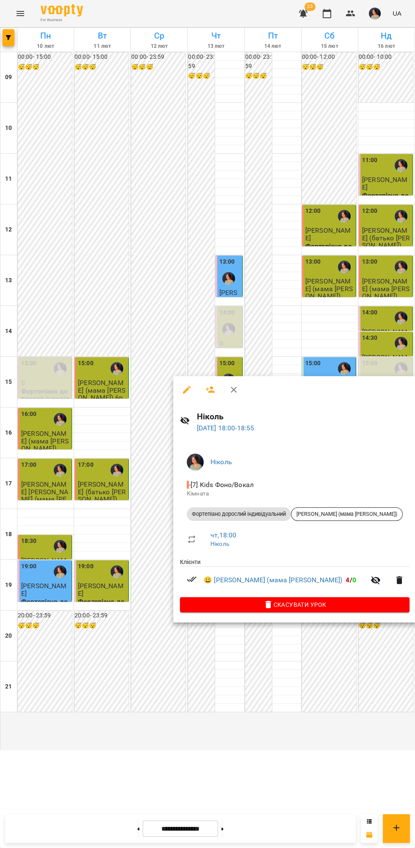
click at [265, 715] on div at bounding box center [207, 424] width 415 height 848
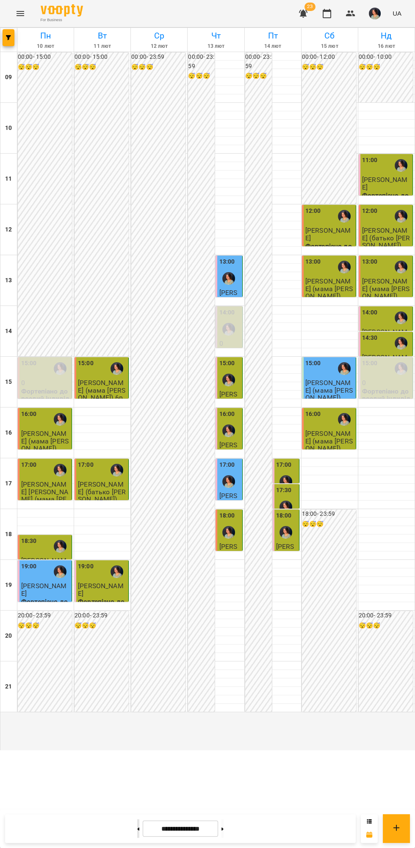
click at [137, 834] on button at bounding box center [138, 828] width 2 height 19
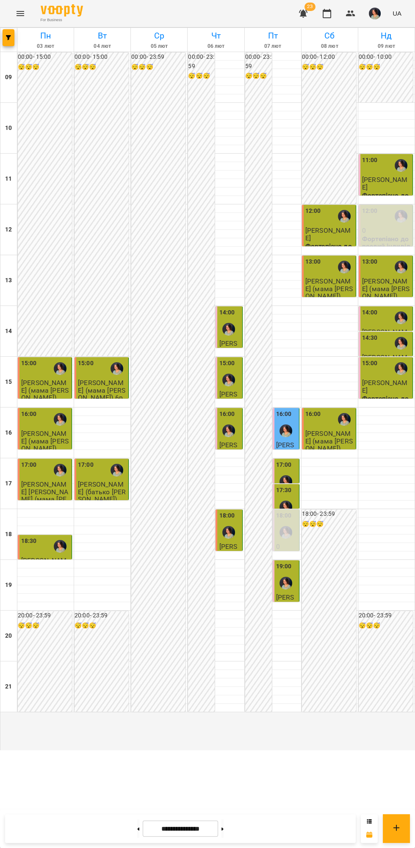
click at [382, 226] on div "12:00" at bounding box center [386, 215] width 49 height 19
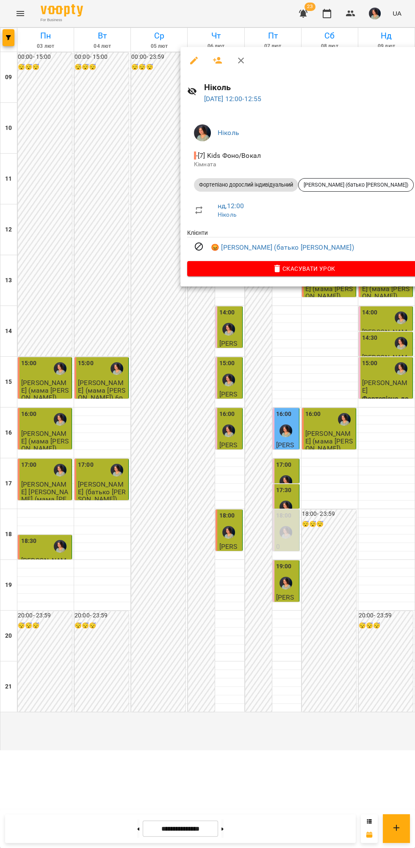
click at [366, 586] on div at bounding box center [207, 424] width 415 height 848
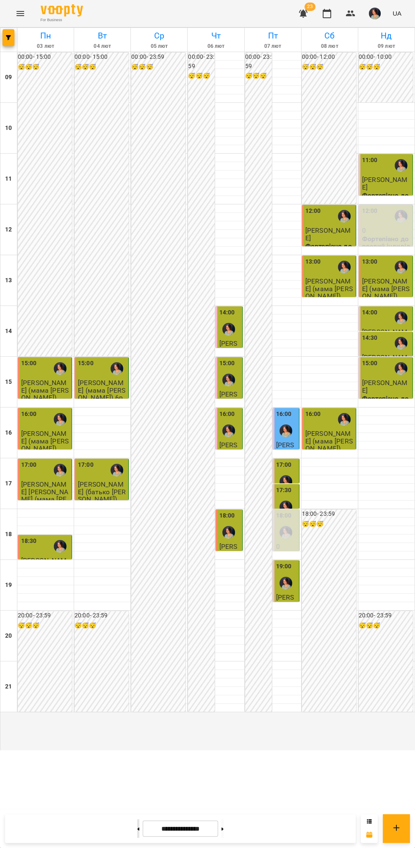
click at [137, 829] on icon at bounding box center [138, 828] width 2 height 3
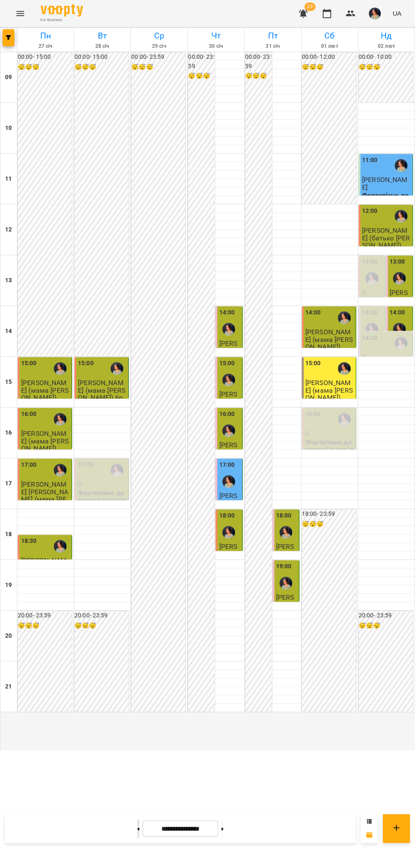
click at [137, 836] on button at bounding box center [138, 828] width 2 height 19
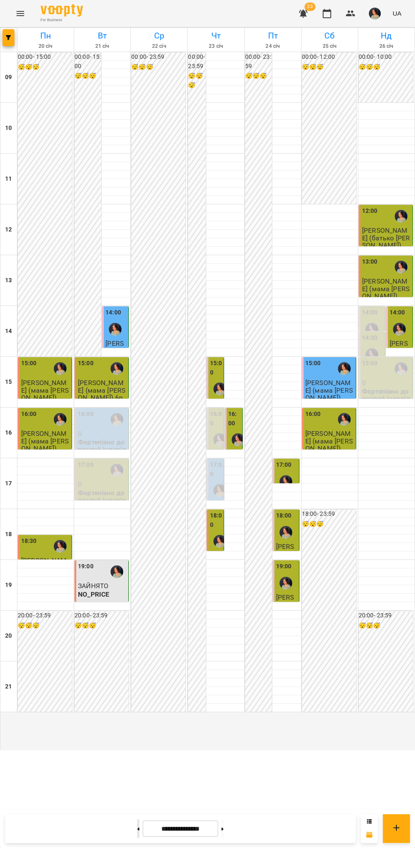
click at [137, 827] on button at bounding box center [138, 828] width 2 height 19
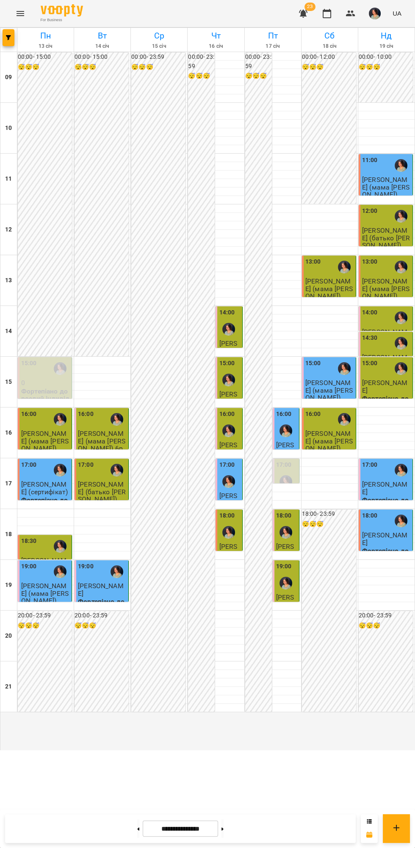
click at [382, 480] on div "17:00" at bounding box center [386, 469] width 49 height 19
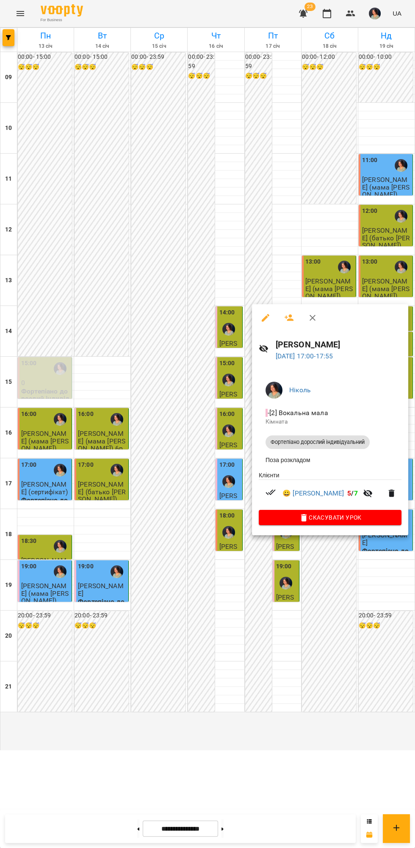
click at [383, 632] on div at bounding box center [207, 424] width 415 height 848
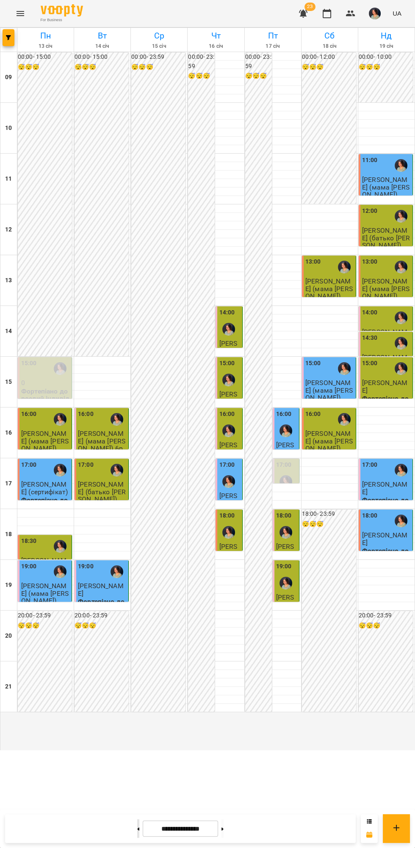
click at [137, 829] on icon at bounding box center [138, 828] width 2 height 3
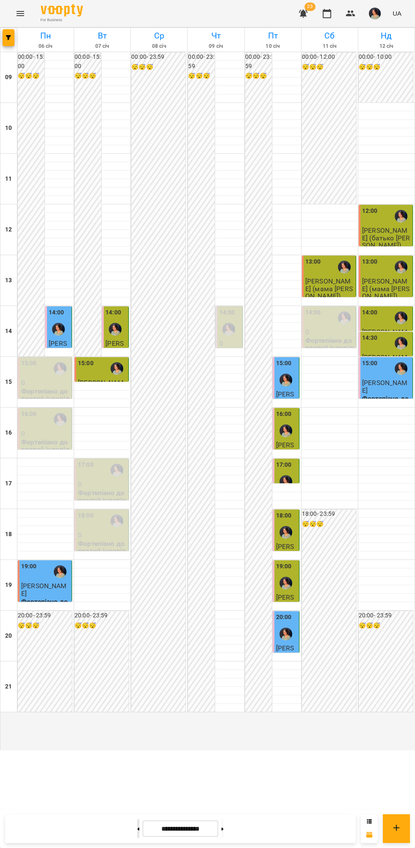
click at [137, 829] on icon at bounding box center [138, 828] width 2 height 3
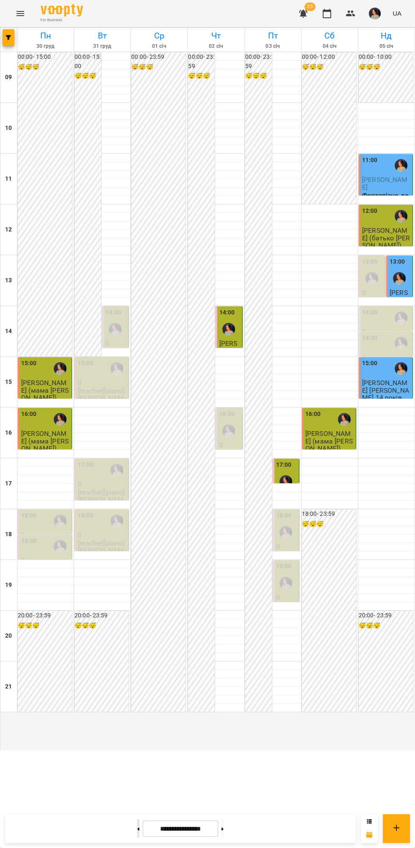
click at [137, 827] on button at bounding box center [138, 828] width 2 height 19
type input "**********"
